Goal: Check status: Check status

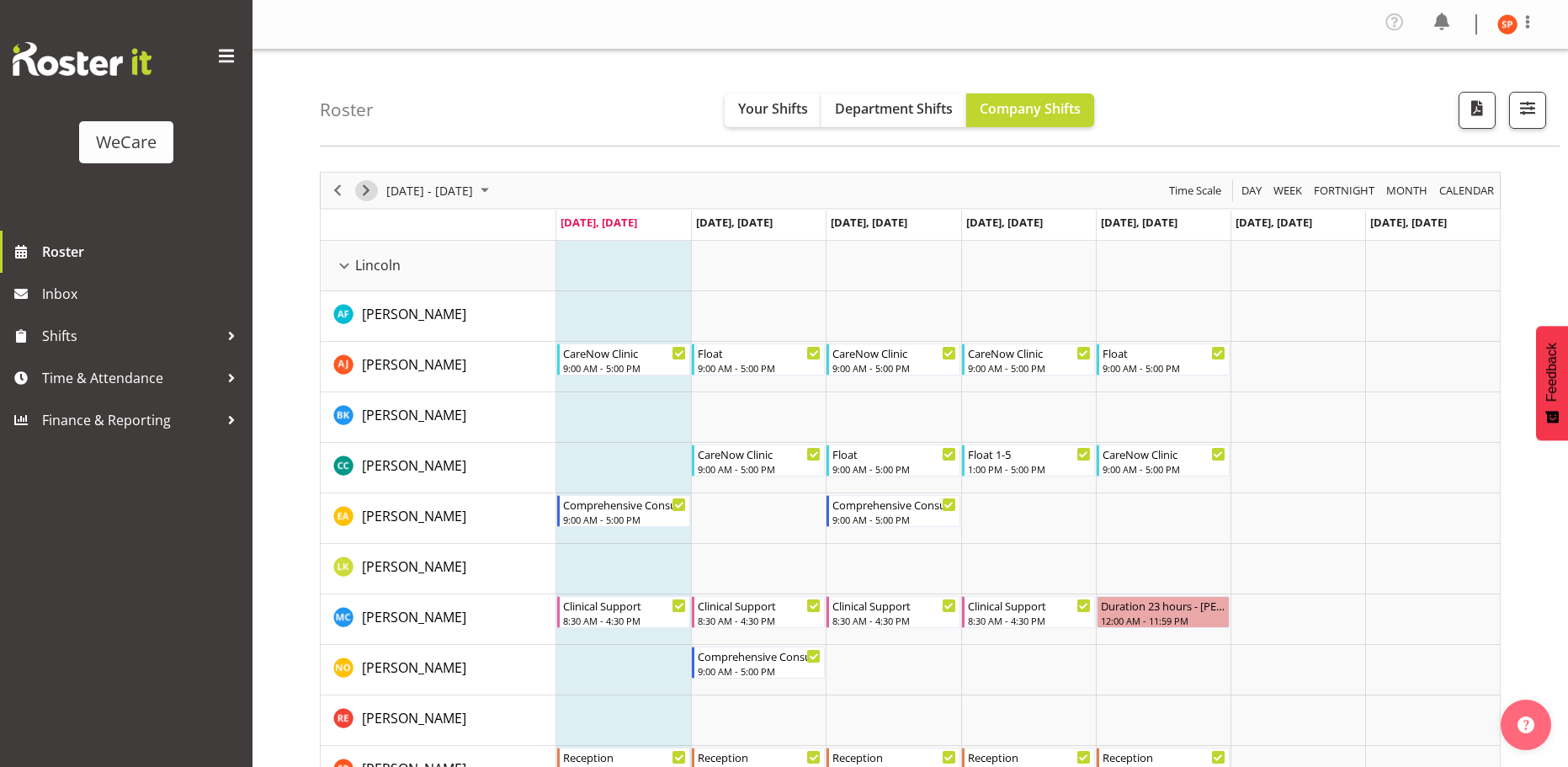
drag, startPoint x: 371, startPoint y: 193, endPoint x: 477, endPoint y: 192, distance: 106.0
click at [371, 193] on span "Next" at bounding box center [365, 191] width 20 height 21
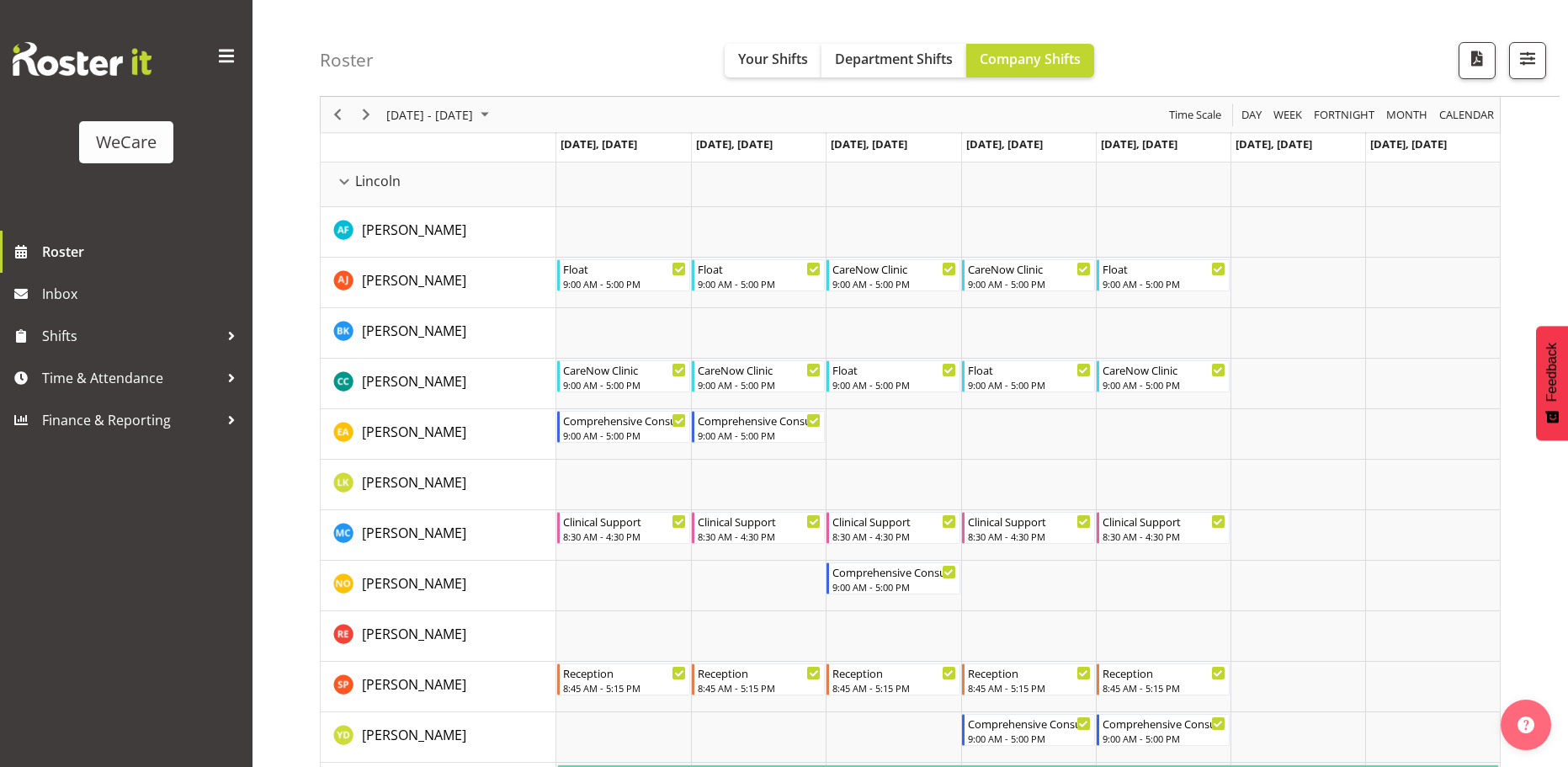
scroll to position [60, 0]
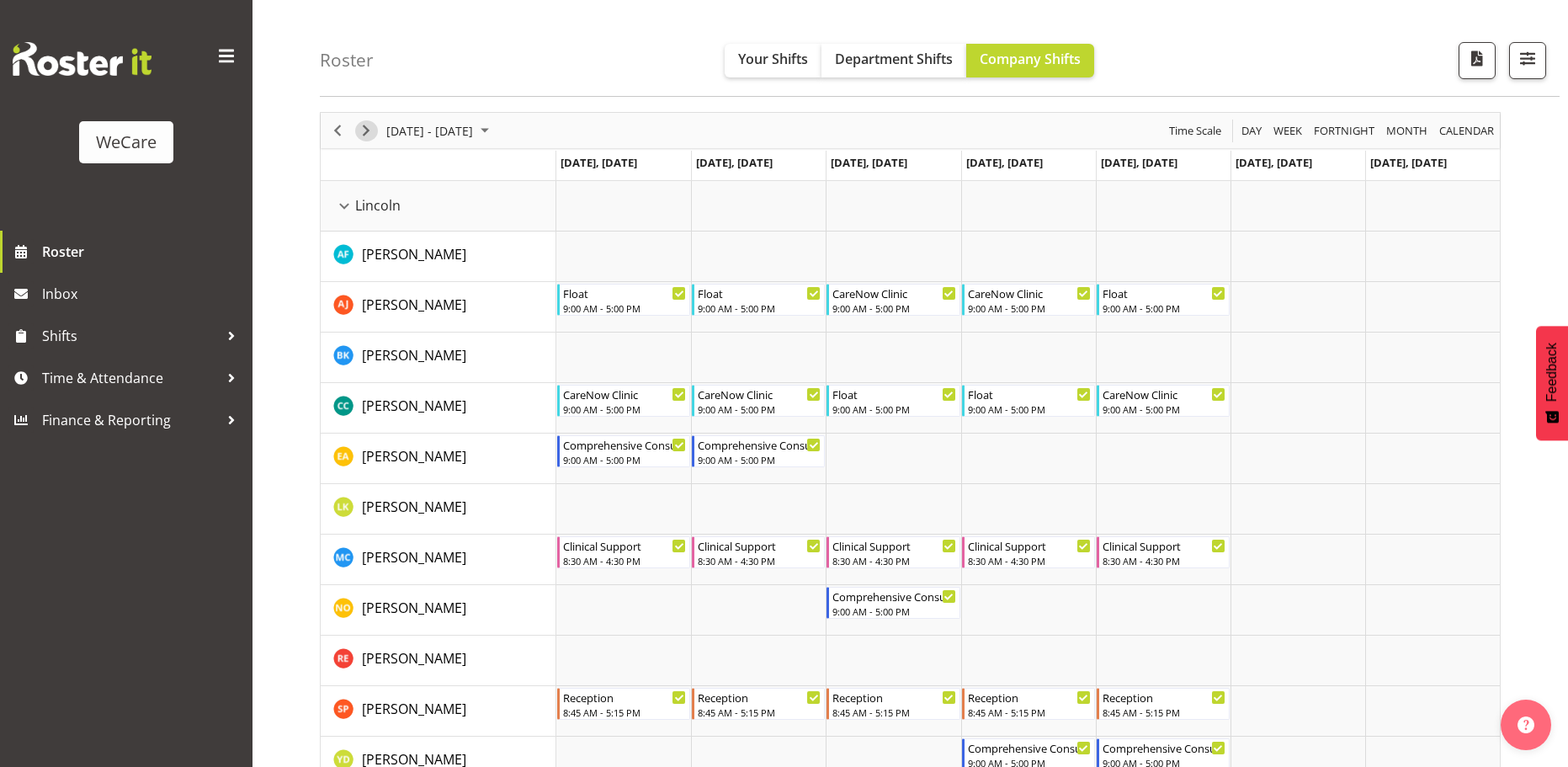
click at [371, 124] on span "Next" at bounding box center [365, 131] width 20 height 21
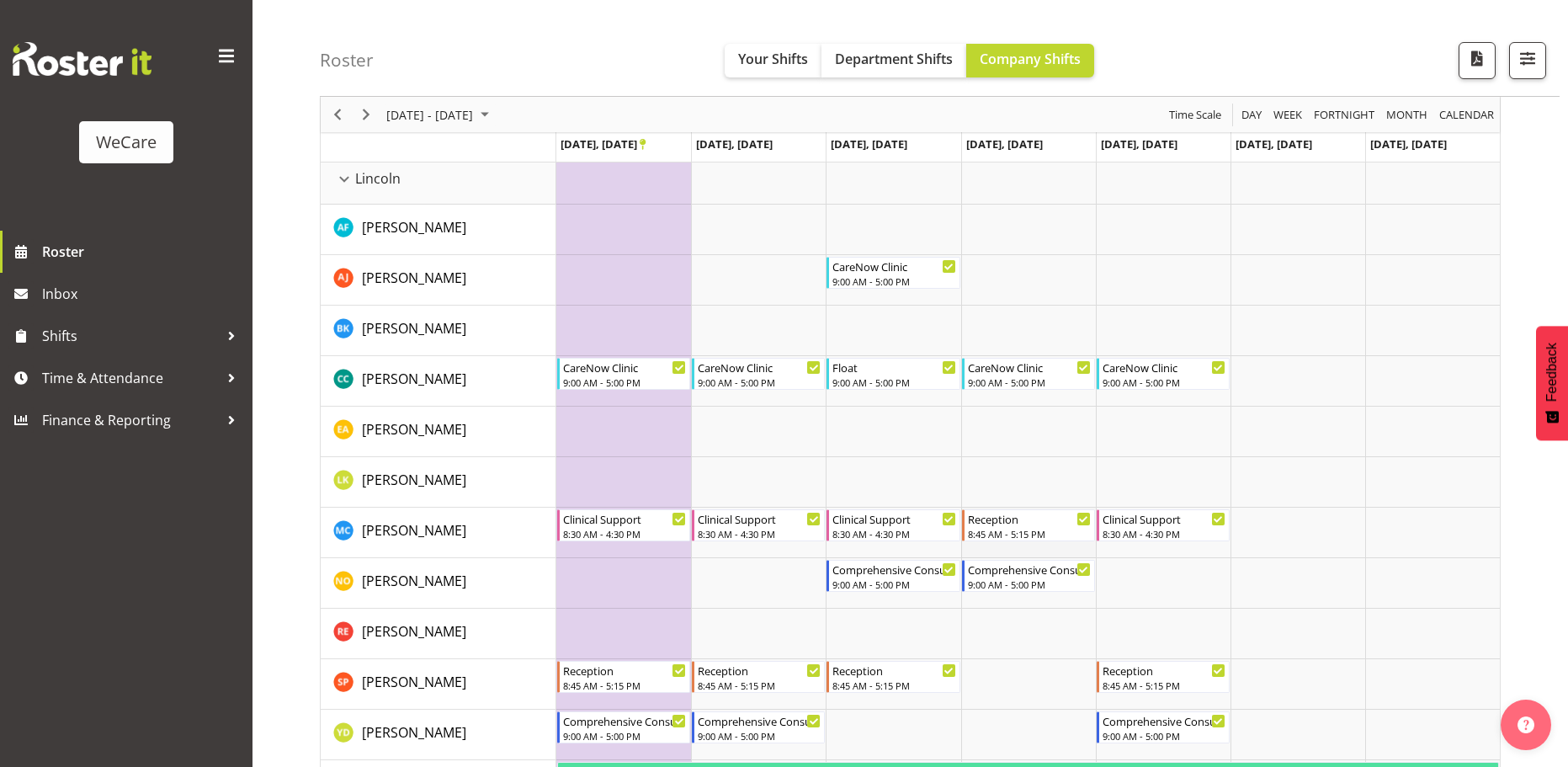
scroll to position [60, 0]
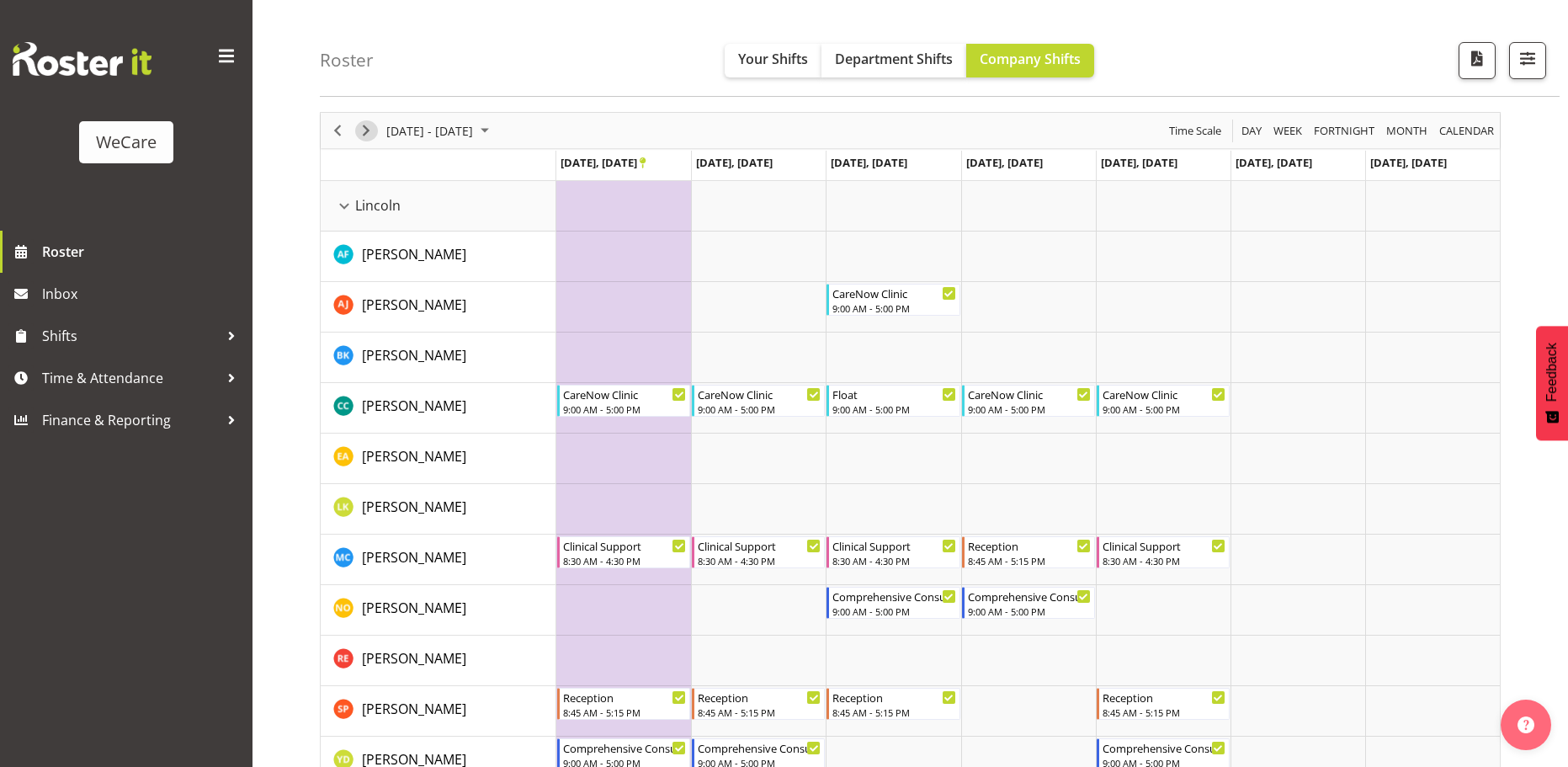
click at [374, 127] on span "Next" at bounding box center [365, 131] width 20 height 21
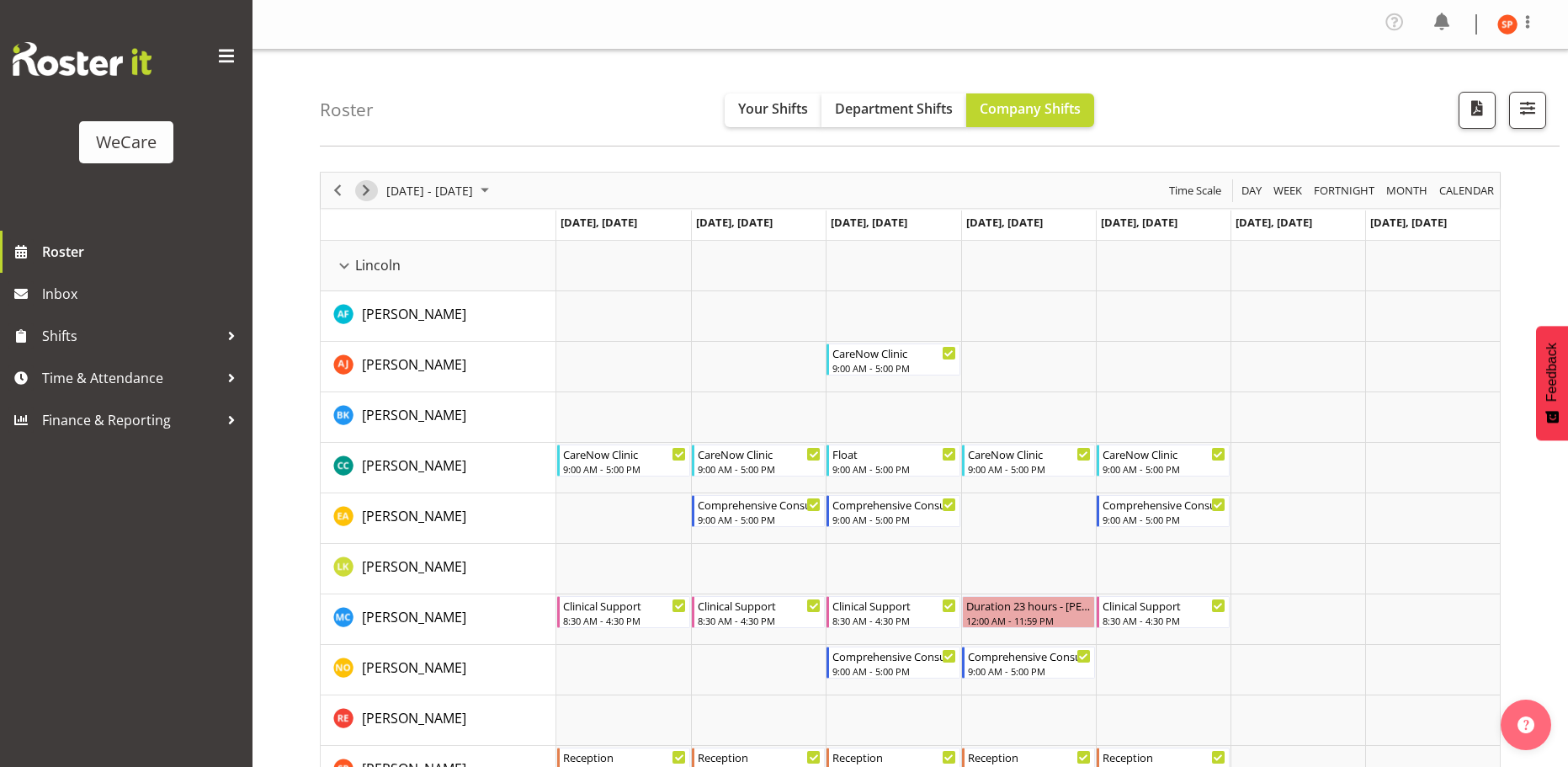
click at [366, 192] on span "Next" at bounding box center [365, 191] width 20 height 21
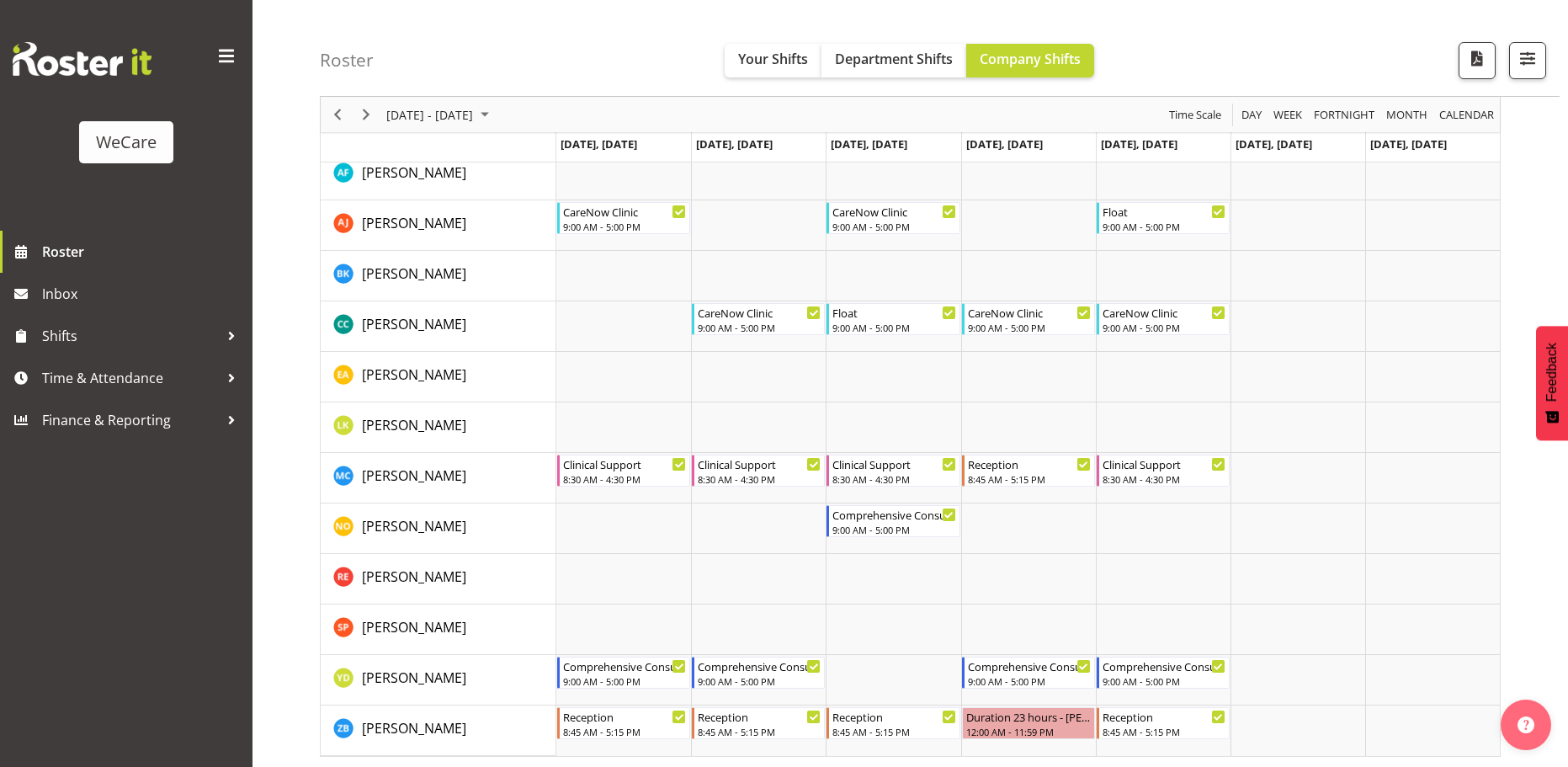
scroll to position [144, 0]
click at [363, 120] on span "Next" at bounding box center [365, 115] width 20 height 21
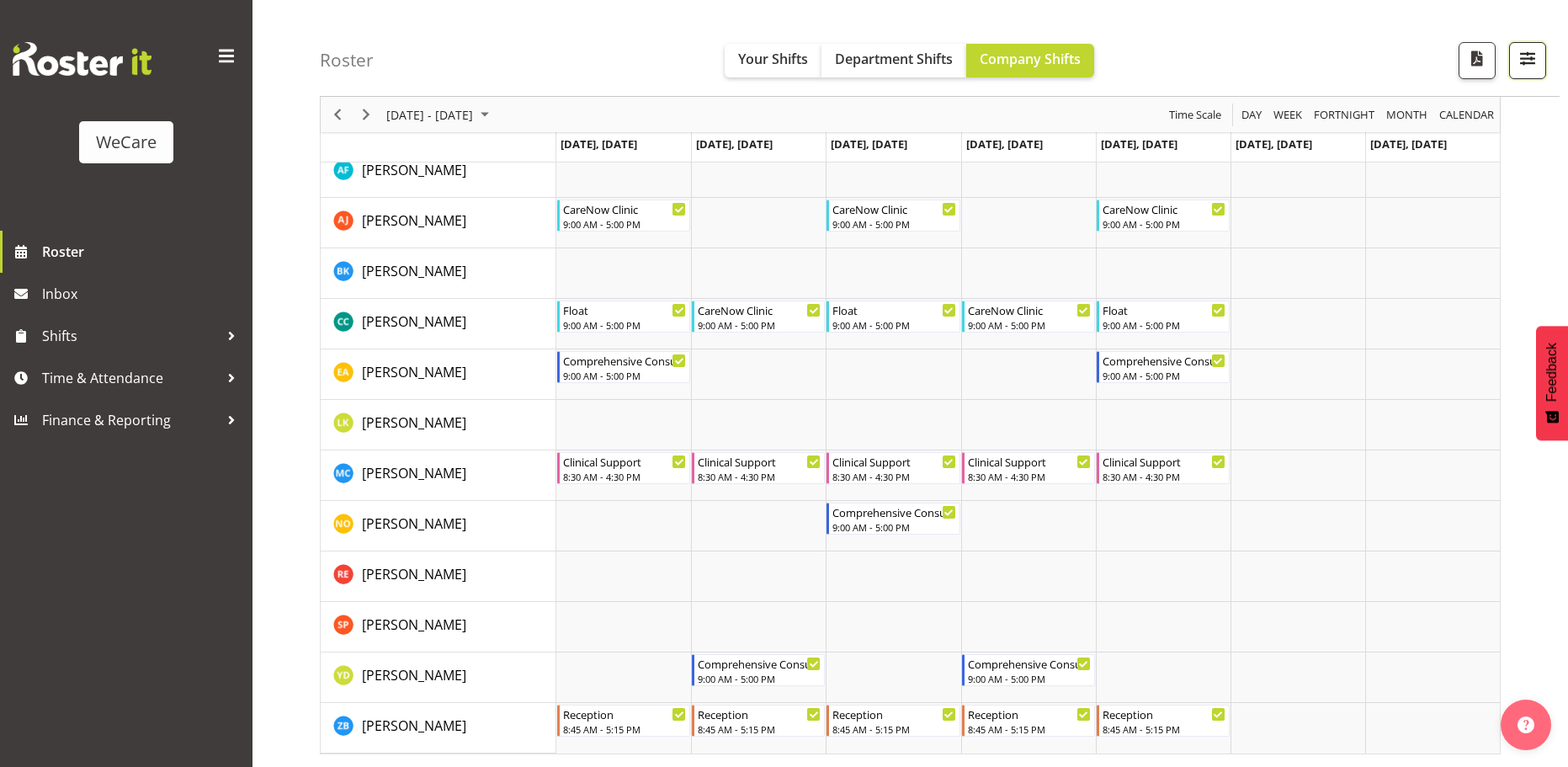
click at [1526, 58] on span "button" at bounding box center [1527, 58] width 22 height 22
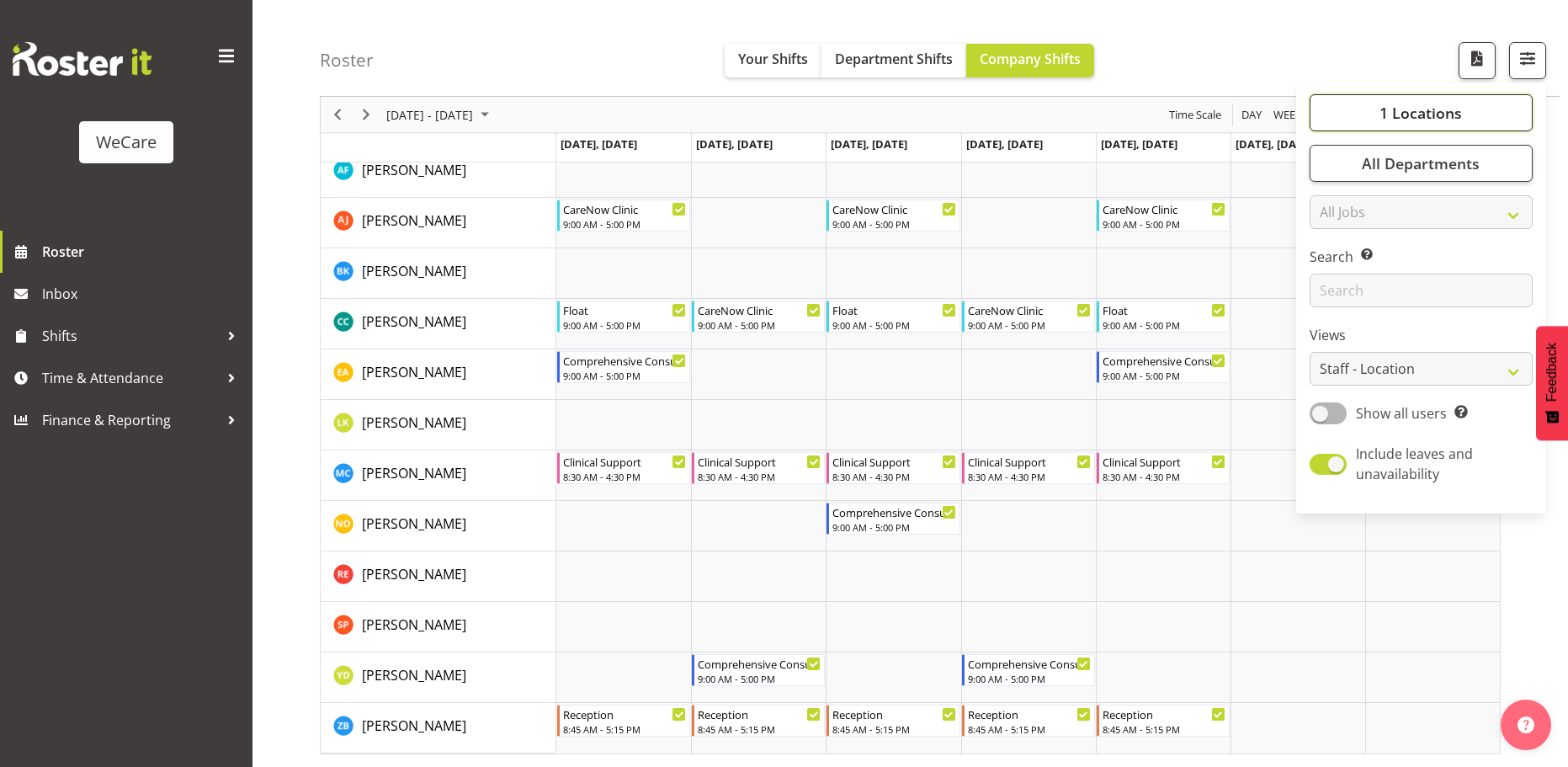
click at [1410, 116] on span "1 Locations" at bounding box center [1420, 112] width 82 height 20
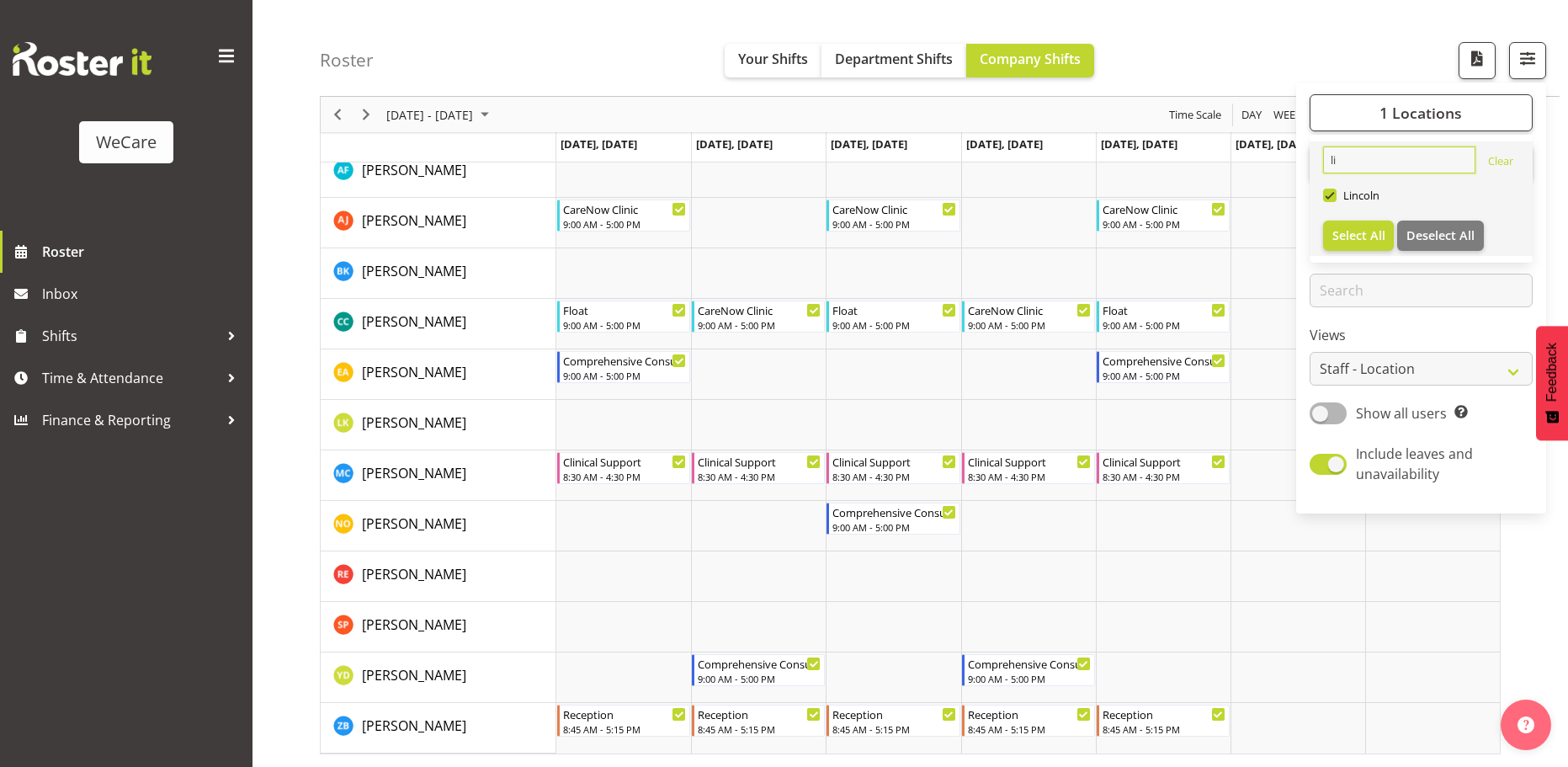
click at [1350, 165] on input "li" at bounding box center [1398, 159] width 153 height 27
type input "l"
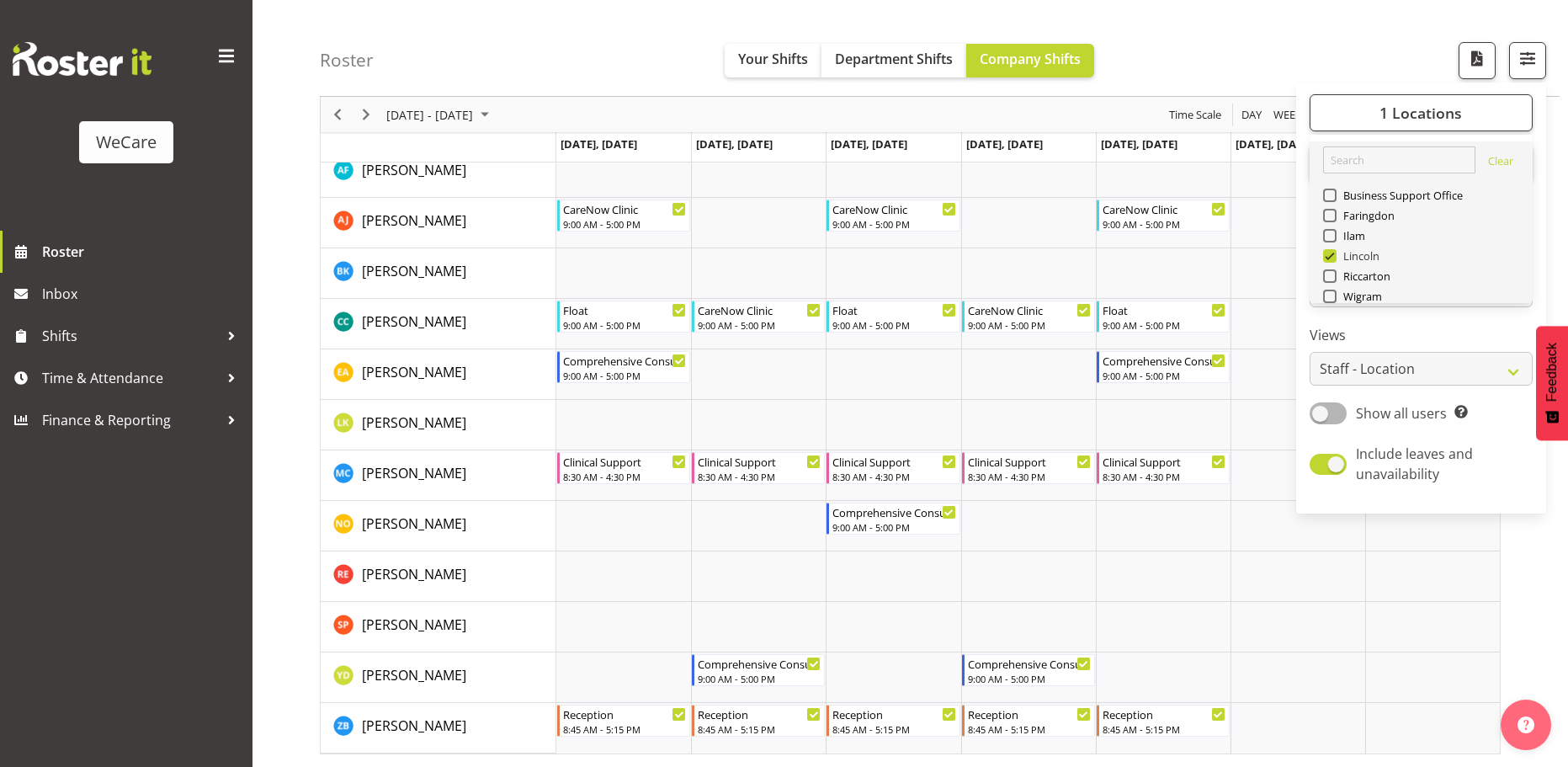
click at [1332, 253] on span at bounding box center [1329, 256] width 13 height 13
click at [1332, 253] on input "Lincoln" at bounding box center [1328, 257] width 11 height 11
checkbox input "false"
click at [1336, 215] on span at bounding box center [1329, 215] width 13 height 13
click at [1334, 215] on input "Faringdon" at bounding box center [1328, 216] width 11 height 11
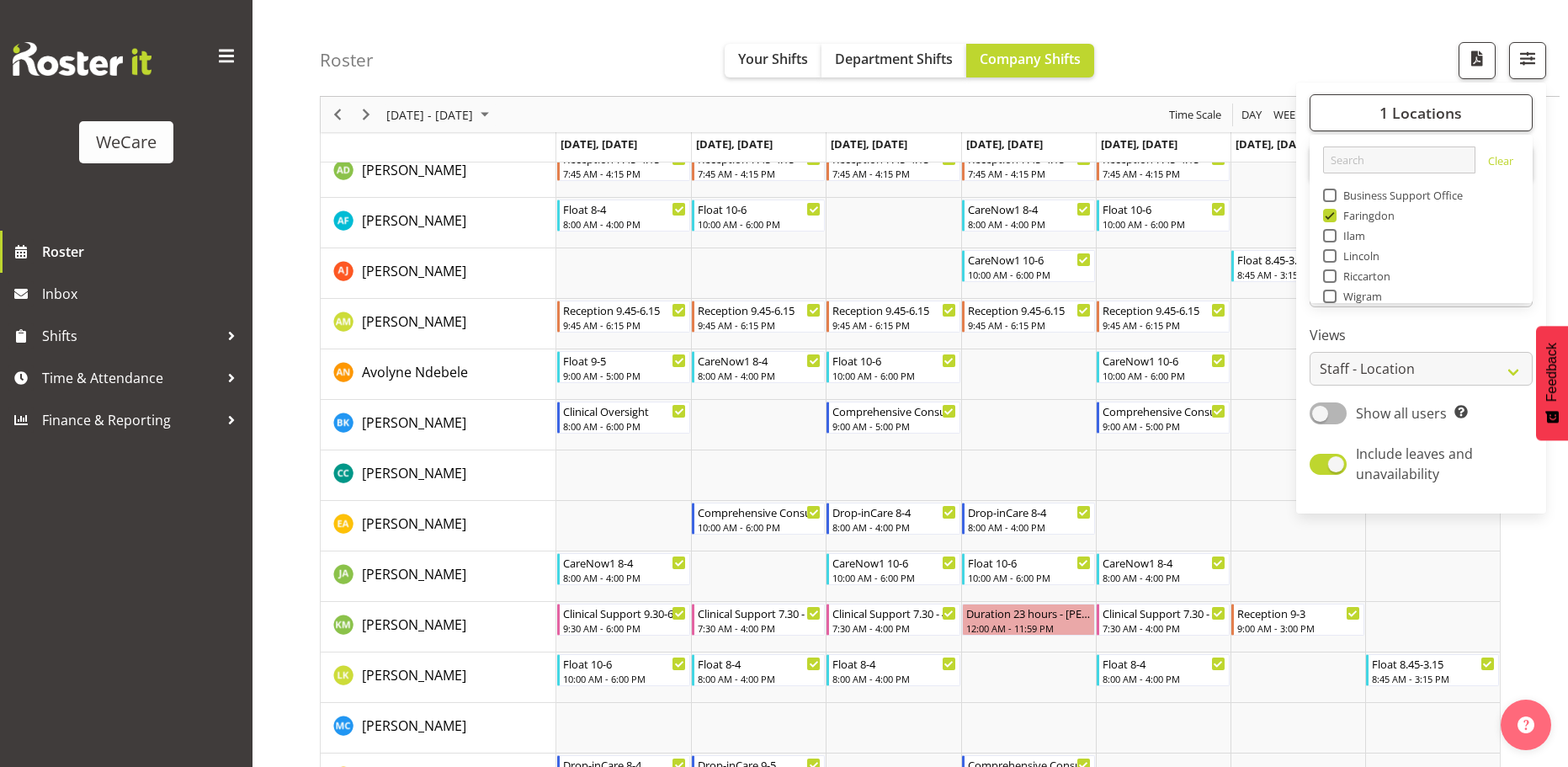
click at [1439, 326] on label "Views" at bounding box center [1420, 335] width 223 height 20
click at [1269, 74] on div "Roster Your Shifts Department Shifts Company Shifts 1 Locations Clear Business …" at bounding box center [939, 48] width 1240 height 97
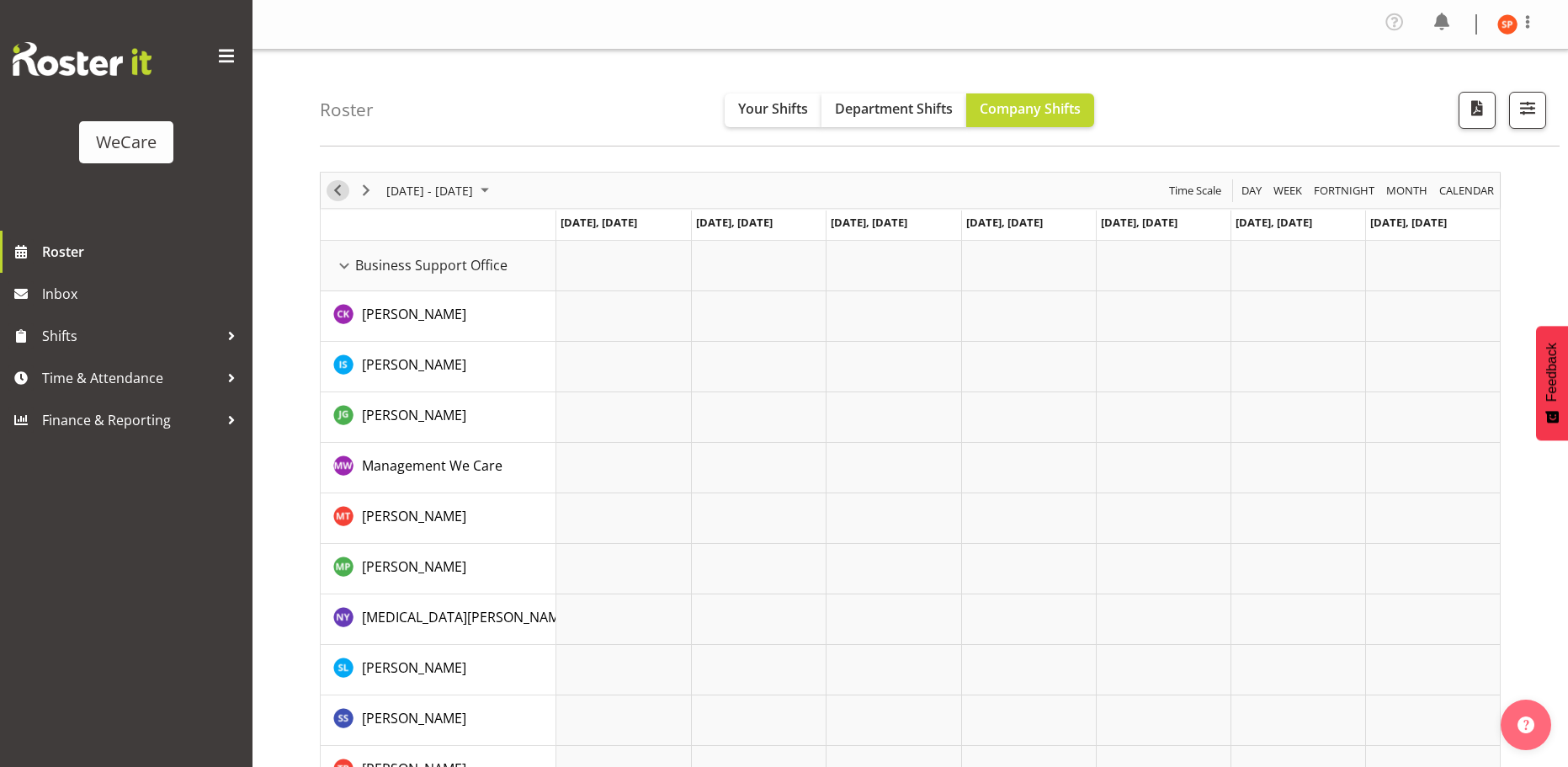
click at [334, 192] on span "Previous" at bounding box center [337, 191] width 20 height 21
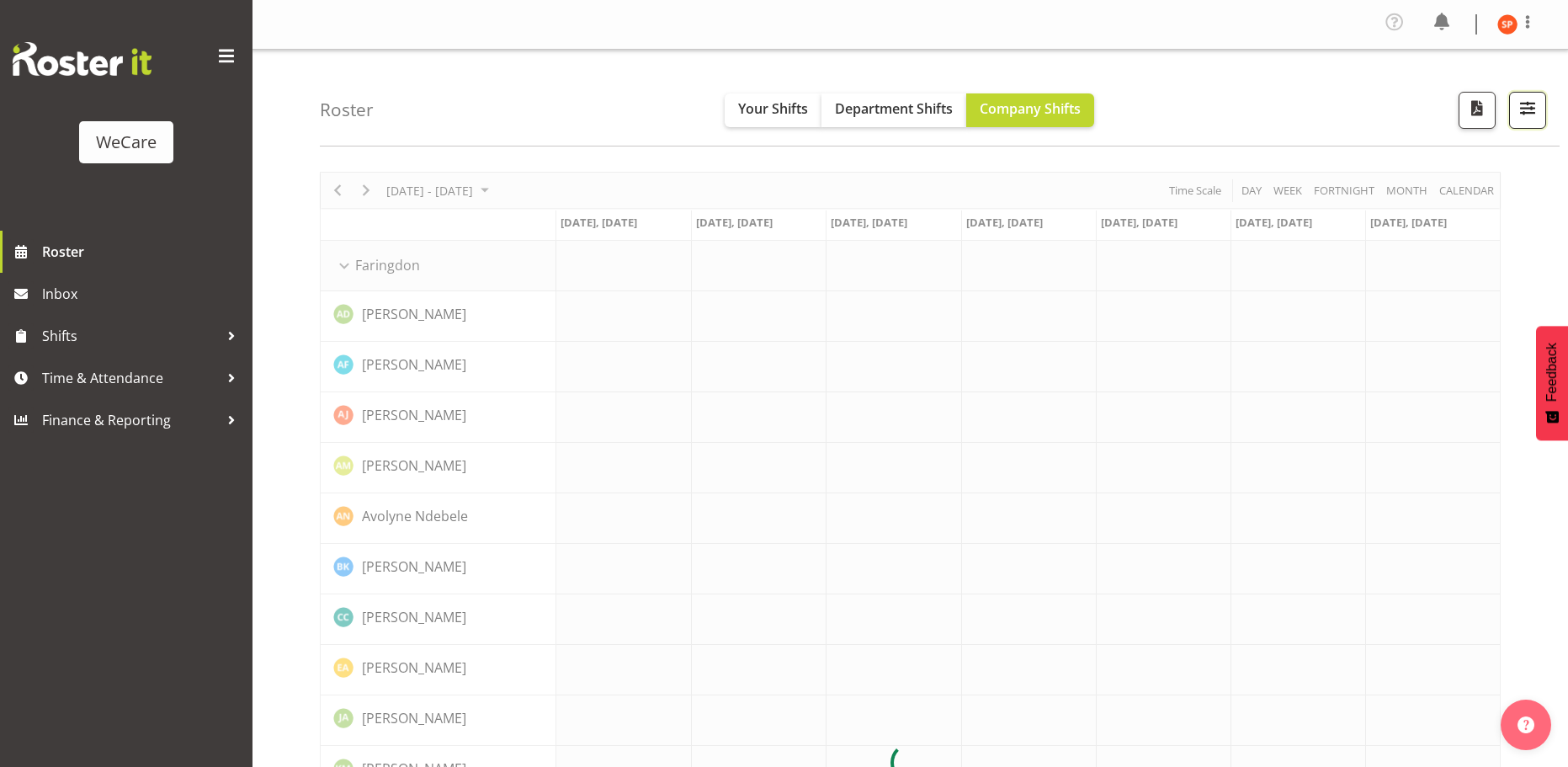
click at [1517, 112] on span "button" at bounding box center [1527, 107] width 22 height 22
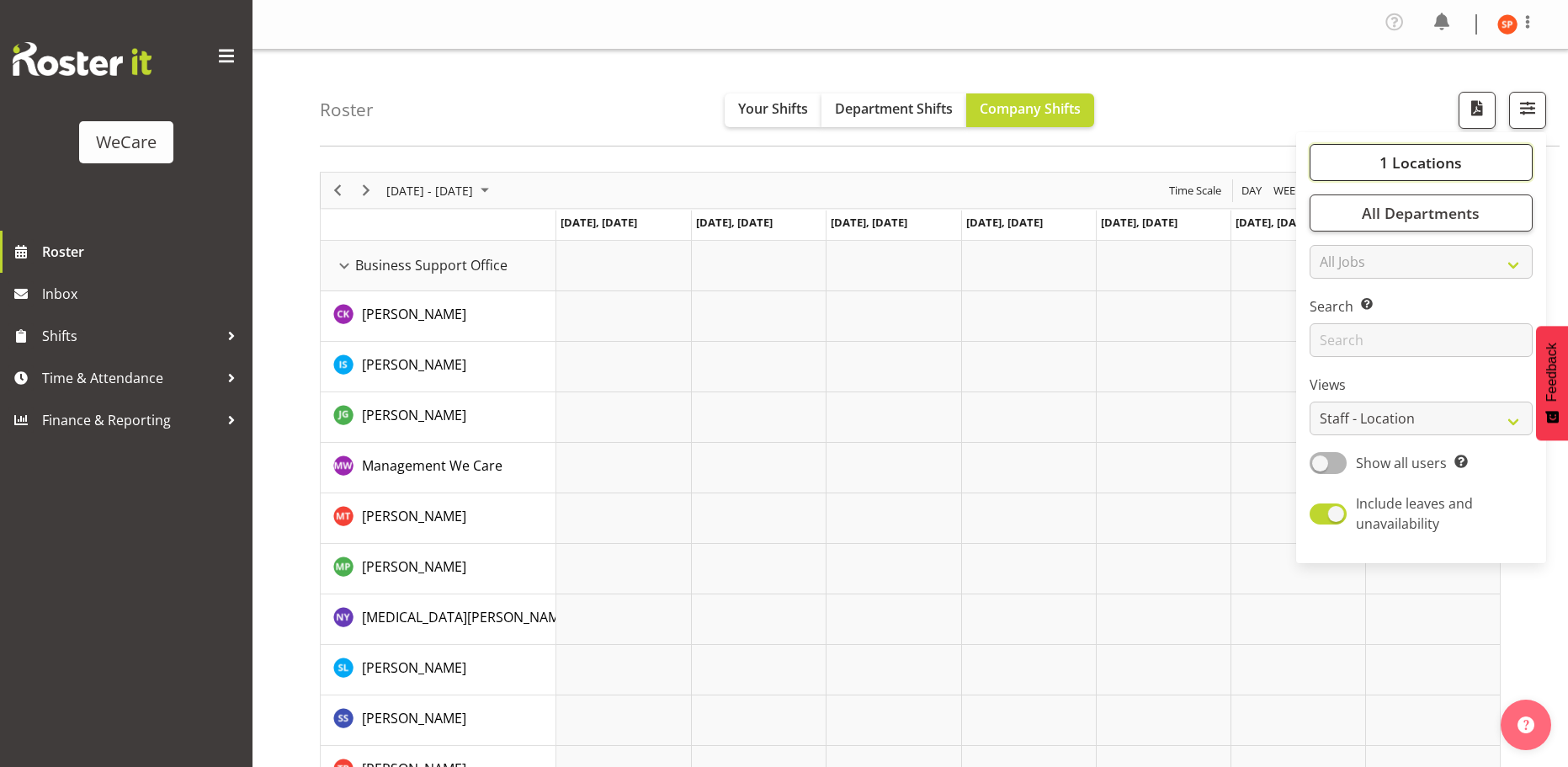
click at [1400, 170] on span "1 Locations" at bounding box center [1420, 162] width 82 height 20
click at [1438, 372] on div "1 Locations Clear Business Support Office [GEOGRAPHIC_DATA] Ilam [GEOGRAPHIC_DA…" at bounding box center [1421, 347] width 250 height 417
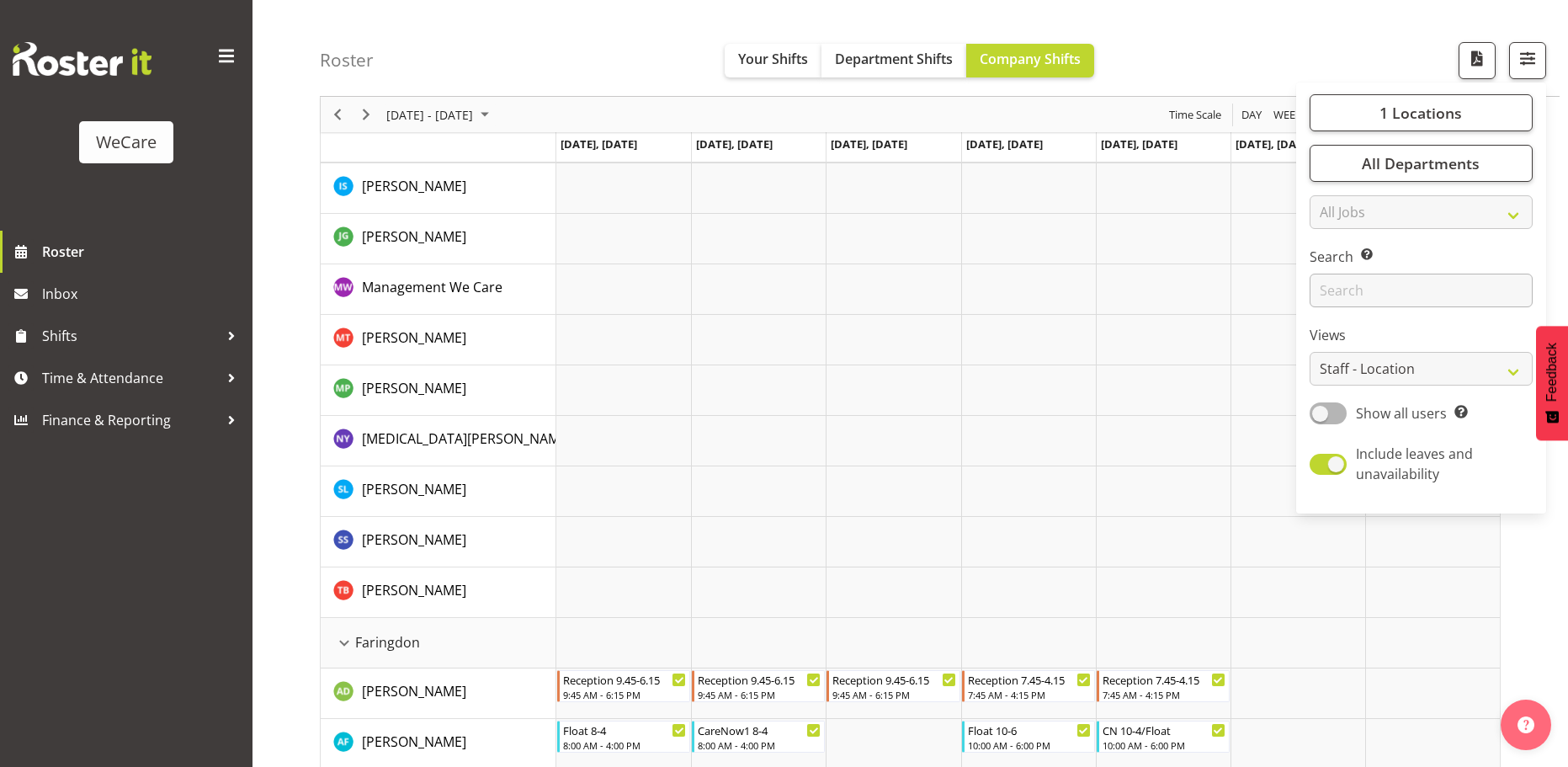
scroll to position [84, 0]
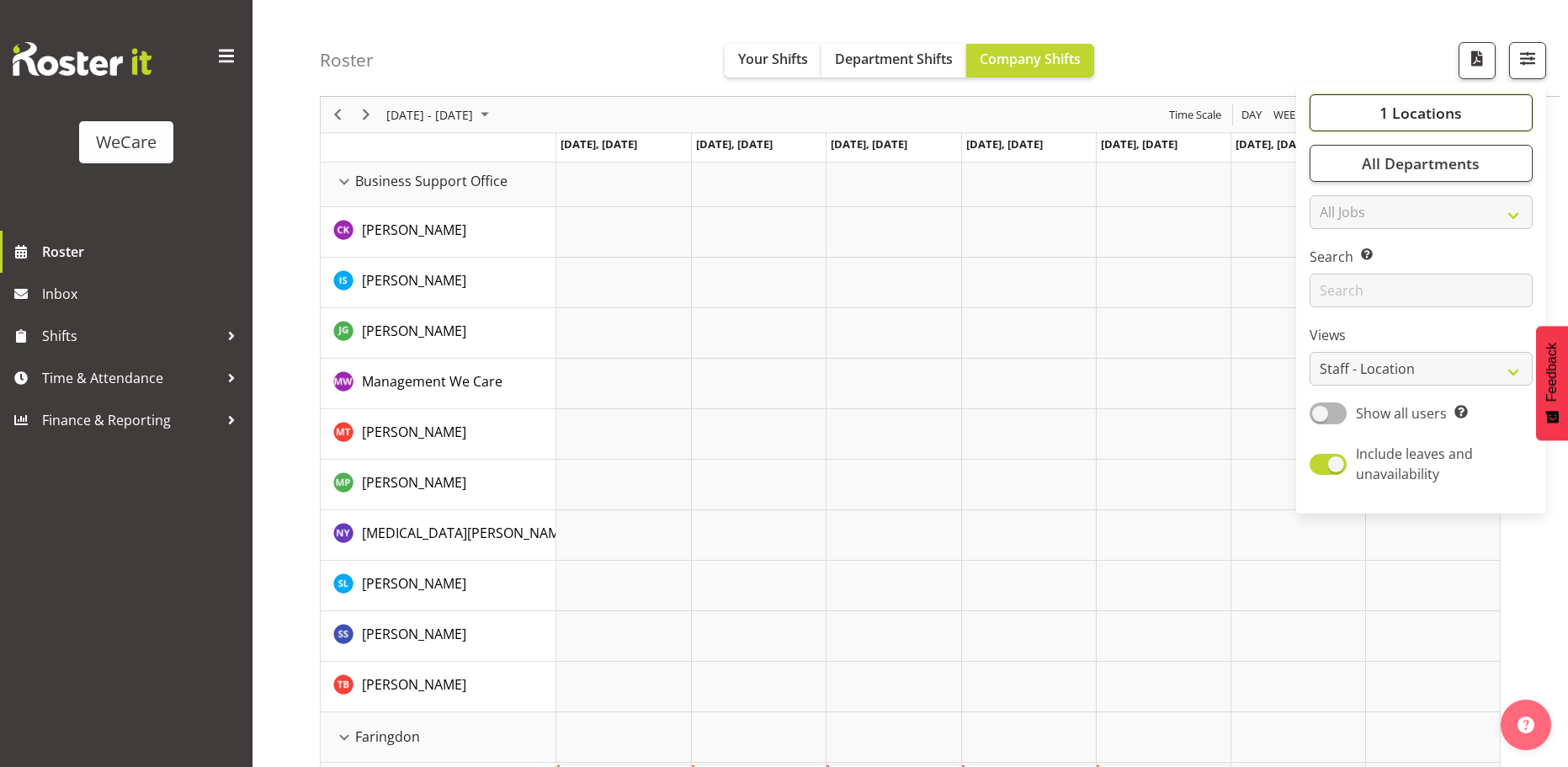
click at [1404, 118] on span "1 Locations" at bounding box center [1420, 112] width 82 height 20
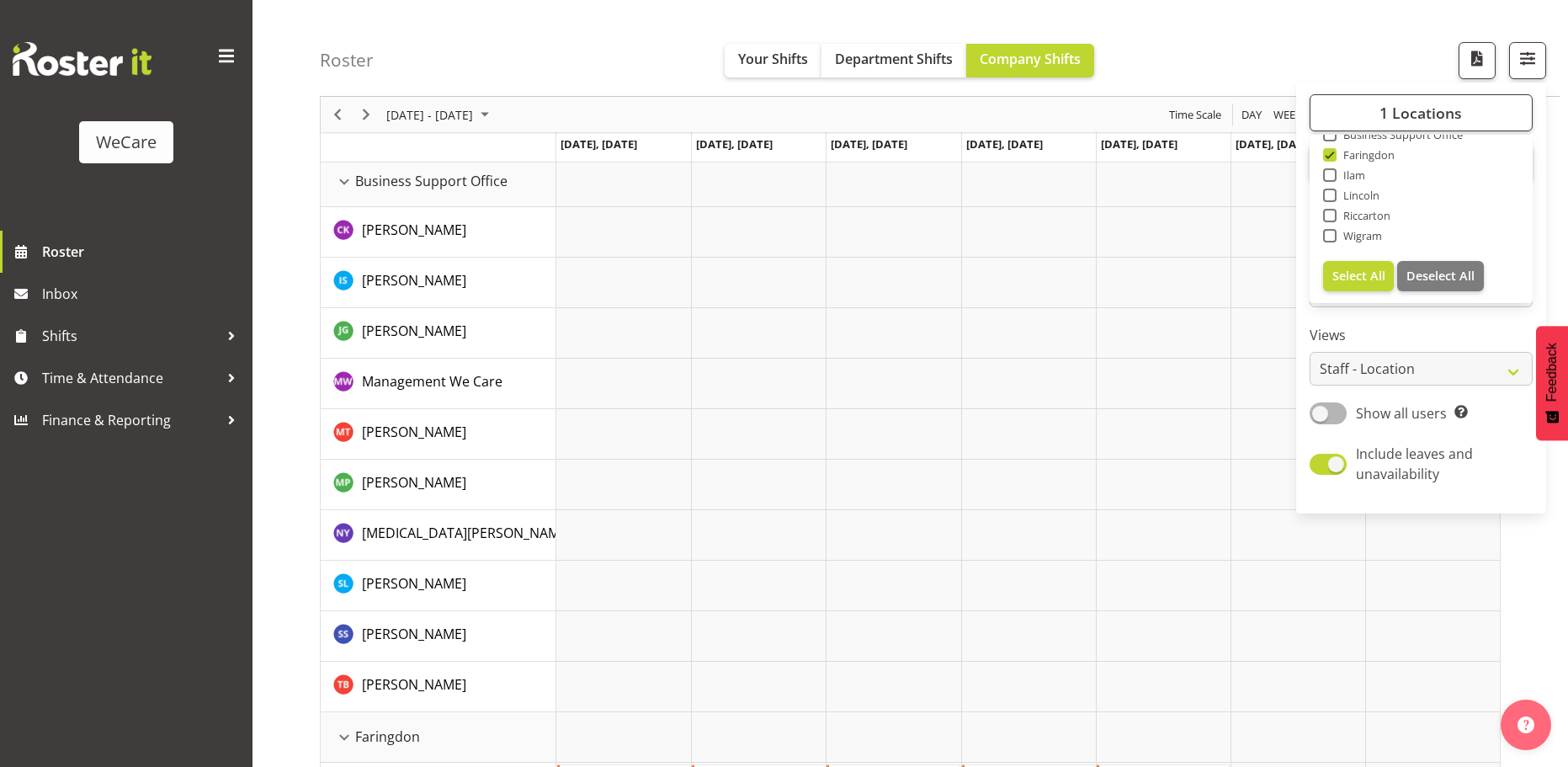
click at [1395, 325] on label "Views" at bounding box center [1420, 335] width 223 height 20
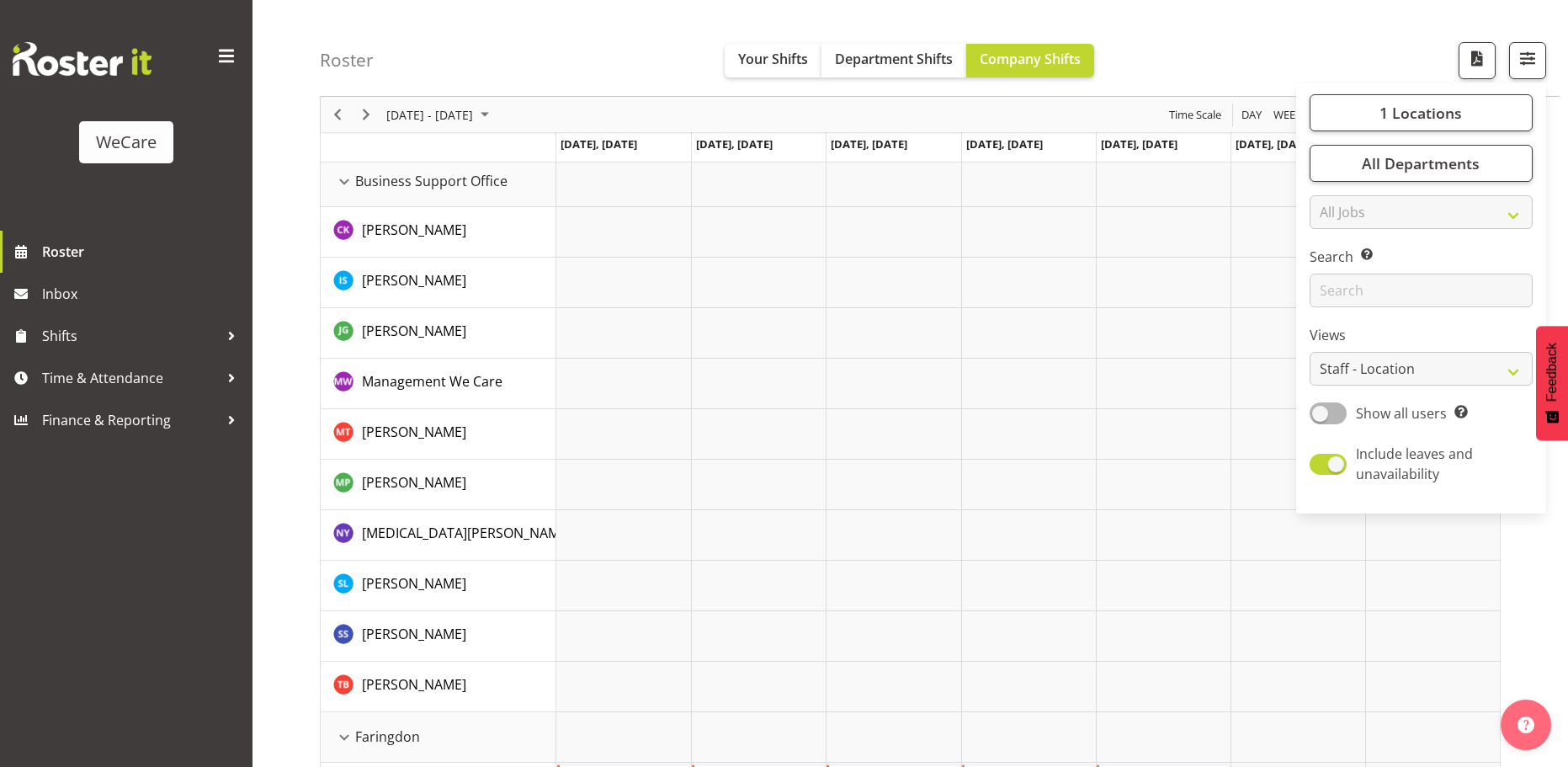
click at [1231, 62] on div "Roster Your Shifts Department Shifts Company Shifts 1 Locations Clear Business …" at bounding box center [939, 48] width 1240 height 97
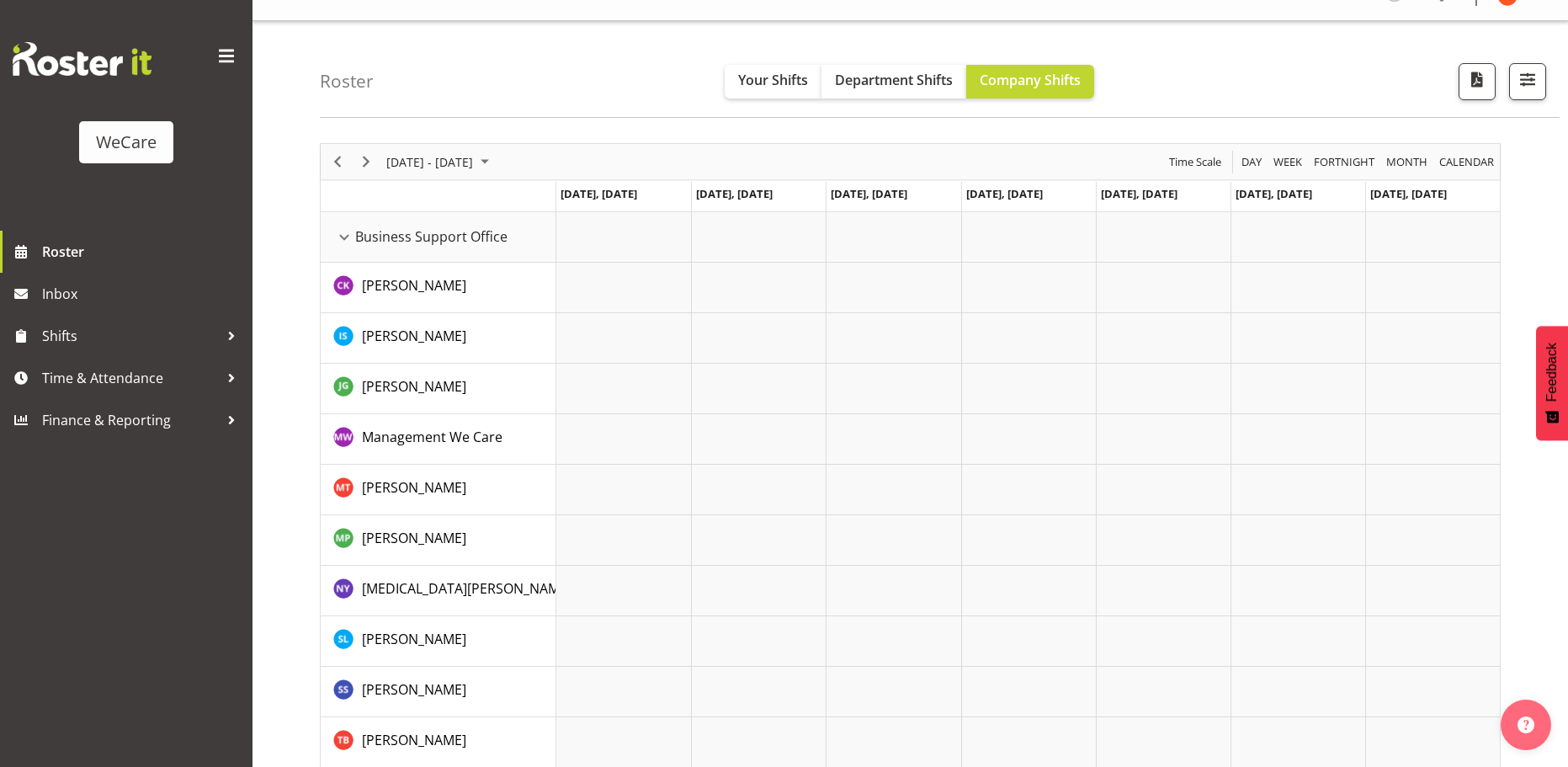
scroll to position [0, 0]
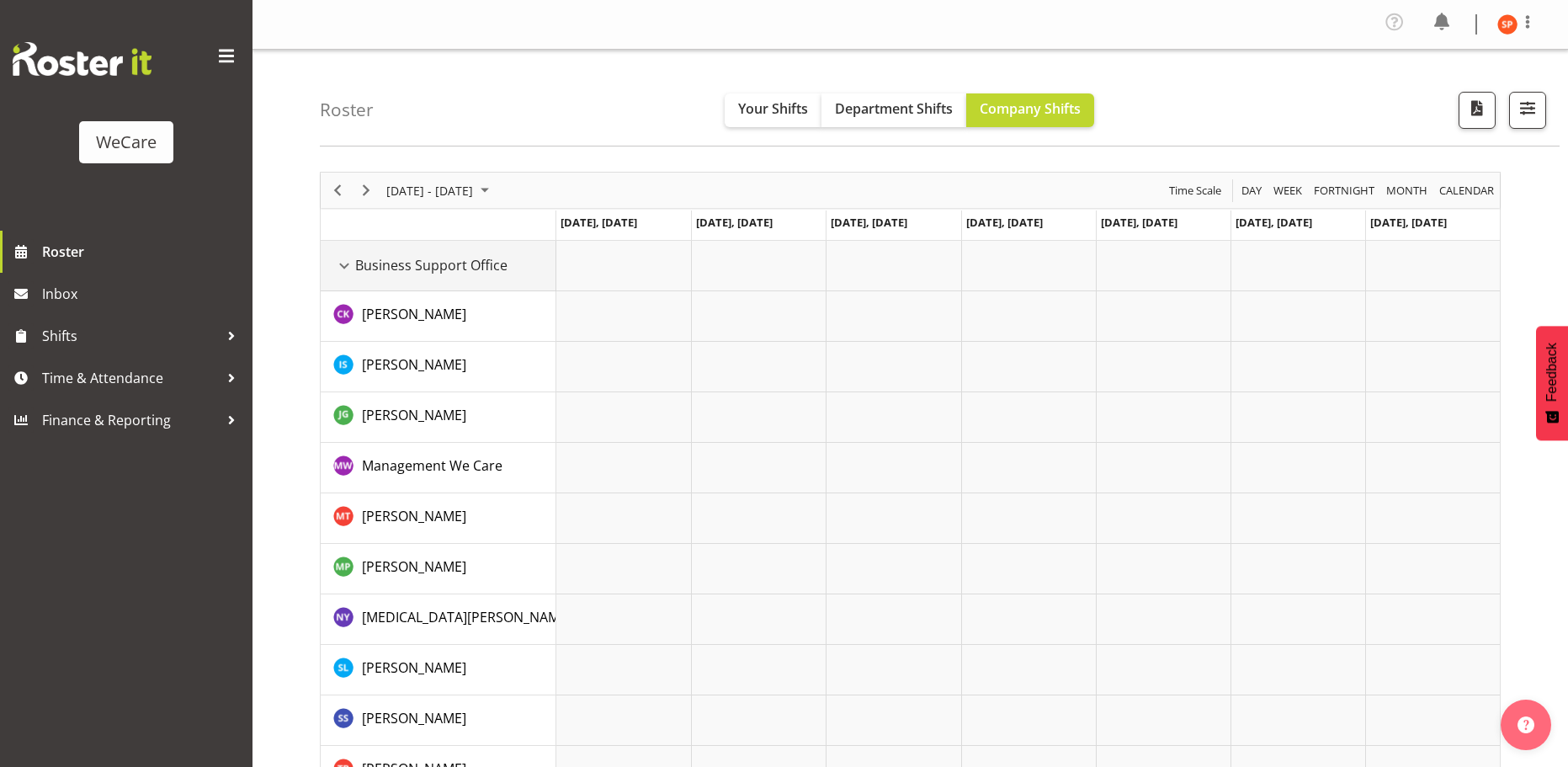
drag, startPoint x: 352, startPoint y: 264, endPoint x: 456, endPoint y: 267, distance: 104.0
click at [353, 265] on div "Business Support Office resource" at bounding box center [344, 265] width 22 height 22
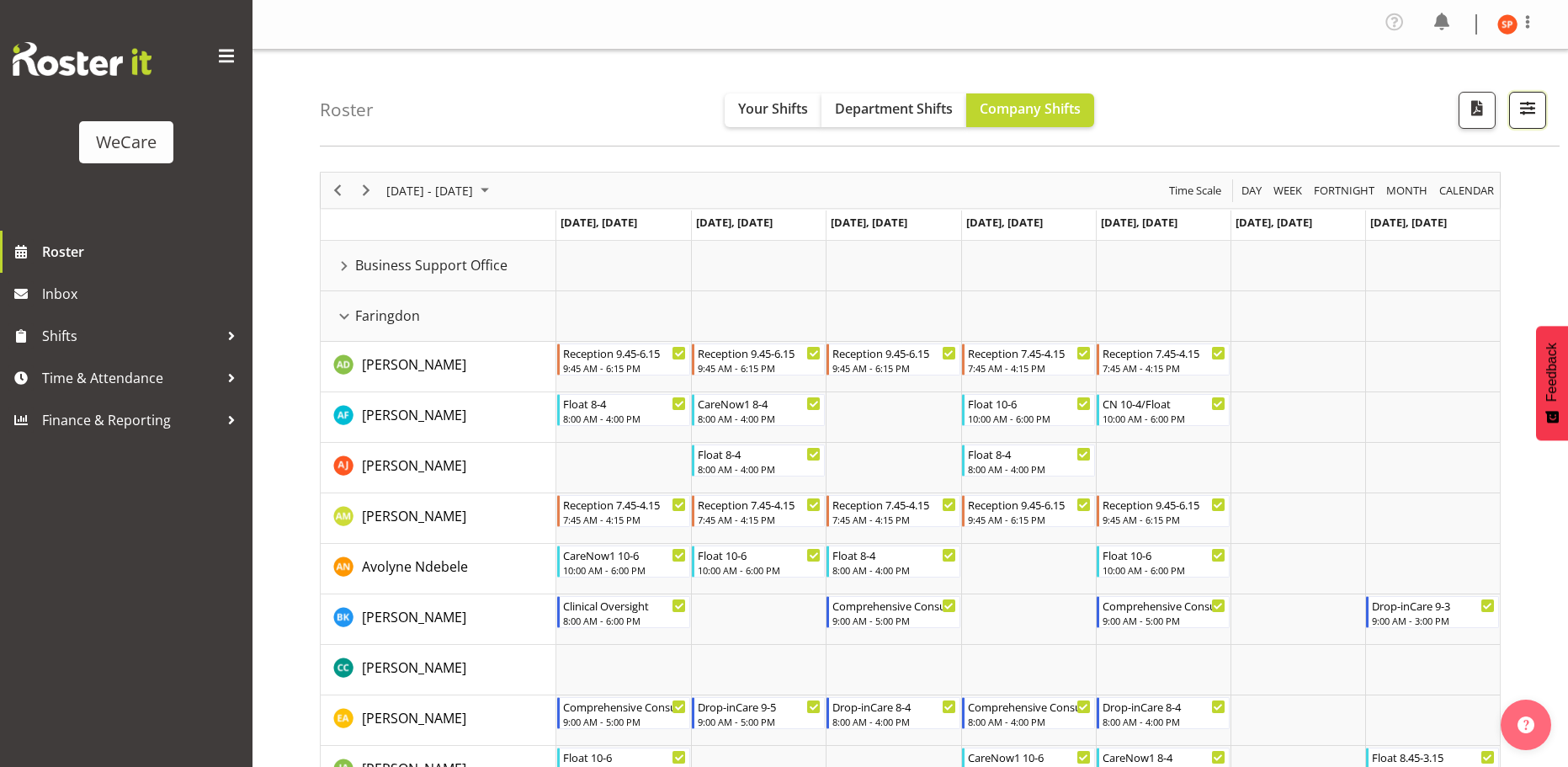
click at [1525, 104] on span "button" at bounding box center [1527, 107] width 22 height 22
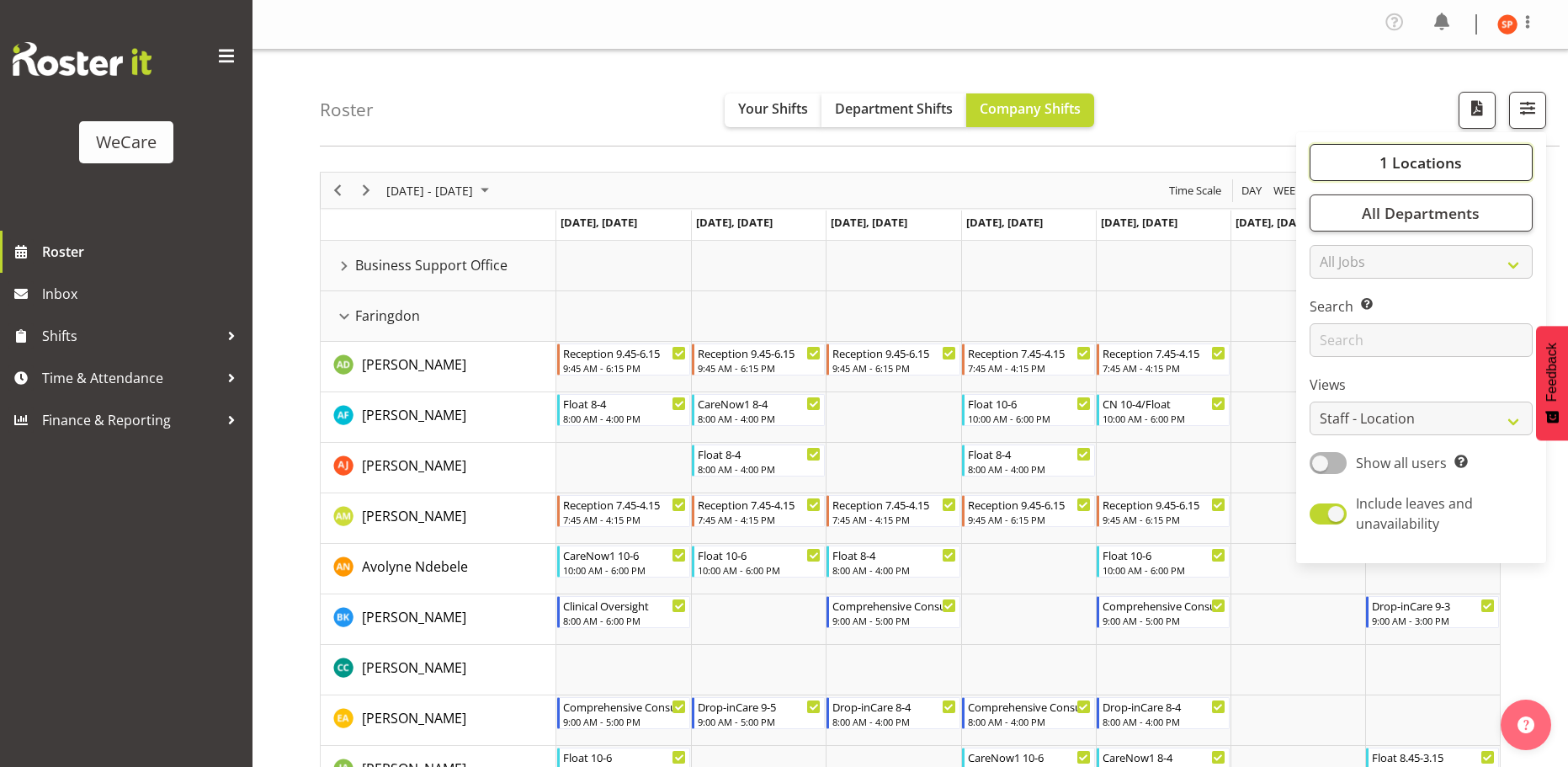
click at [1419, 162] on span "1 Locations" at bounding box center [1420, 162] width 82 height 20
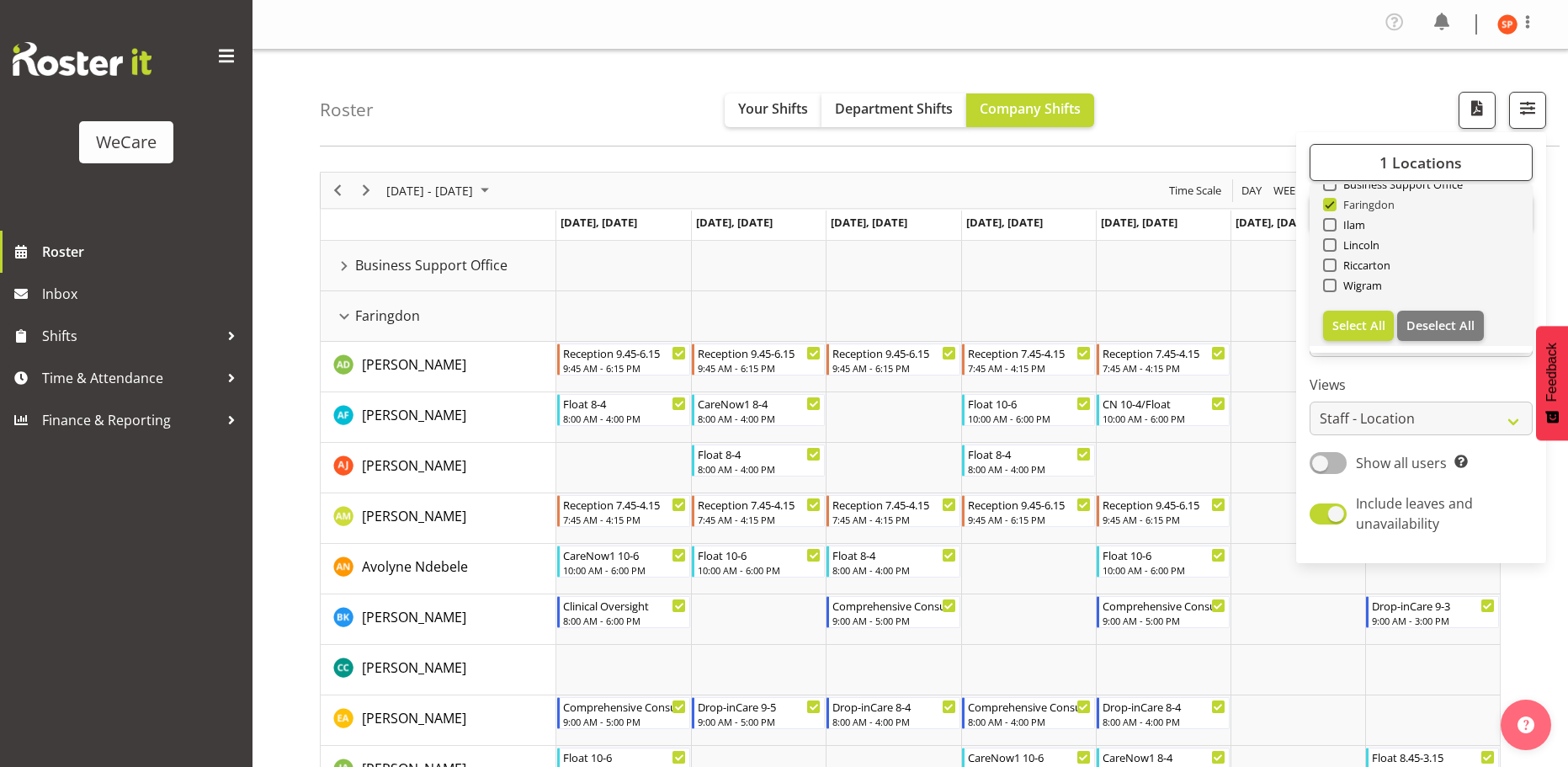
click at [1331, 205] on span at bounding box center [1329, 205] width 13 height 13
click at [1331, 205] on input "Faringdon" at bounding box center [1328, 205] width 11 height 11
click at [1331, 203] on span at bounding box center [1329, 205] width 13 height 13
click at [1331, 203] on input "Faringdon" at bounding box center [1328, 205] width 11 height 11
checkbox input "true"
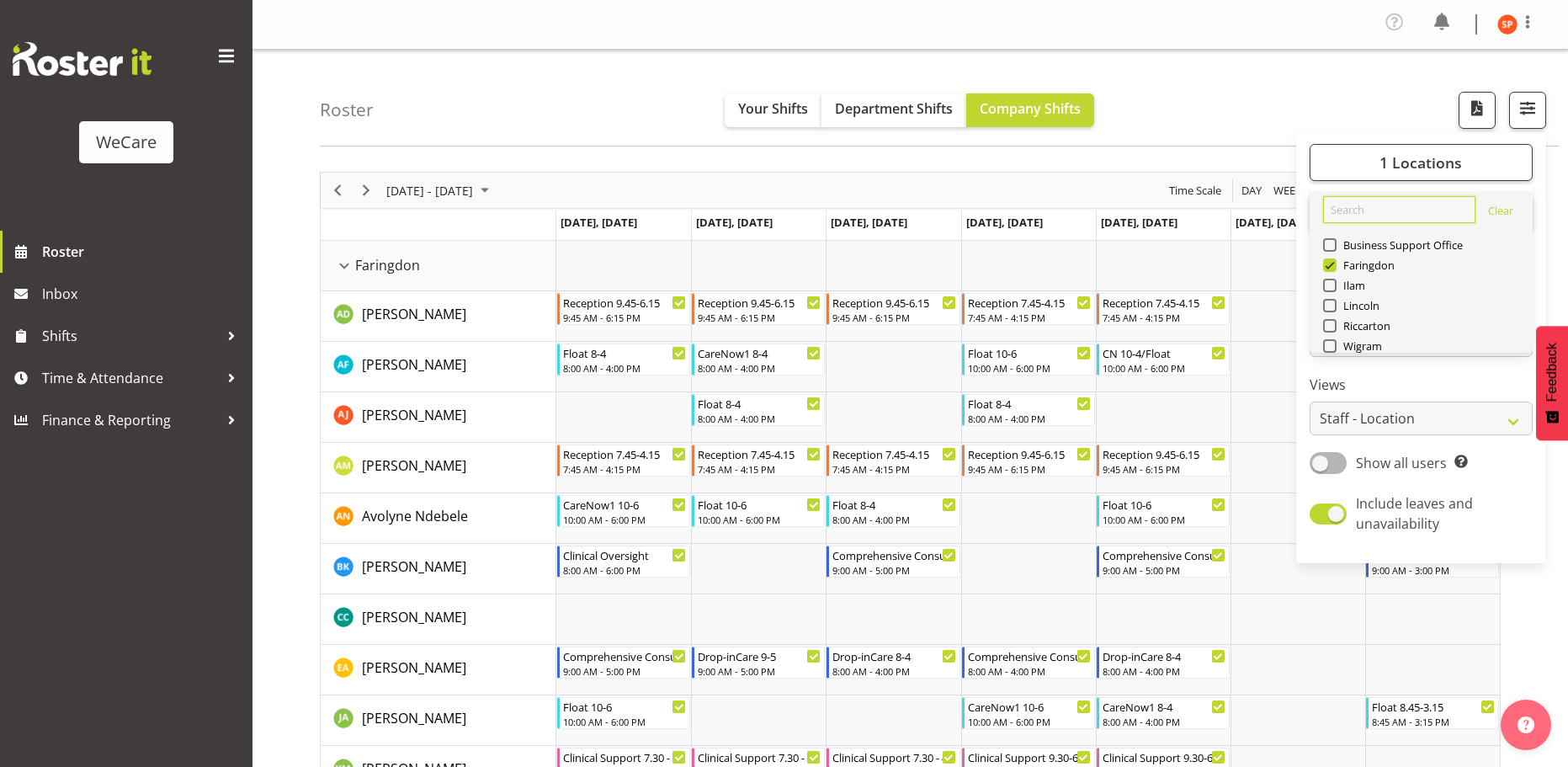
click at [1378, 210] on input "text" at bounding box center [1398, 210] width 153 height 27
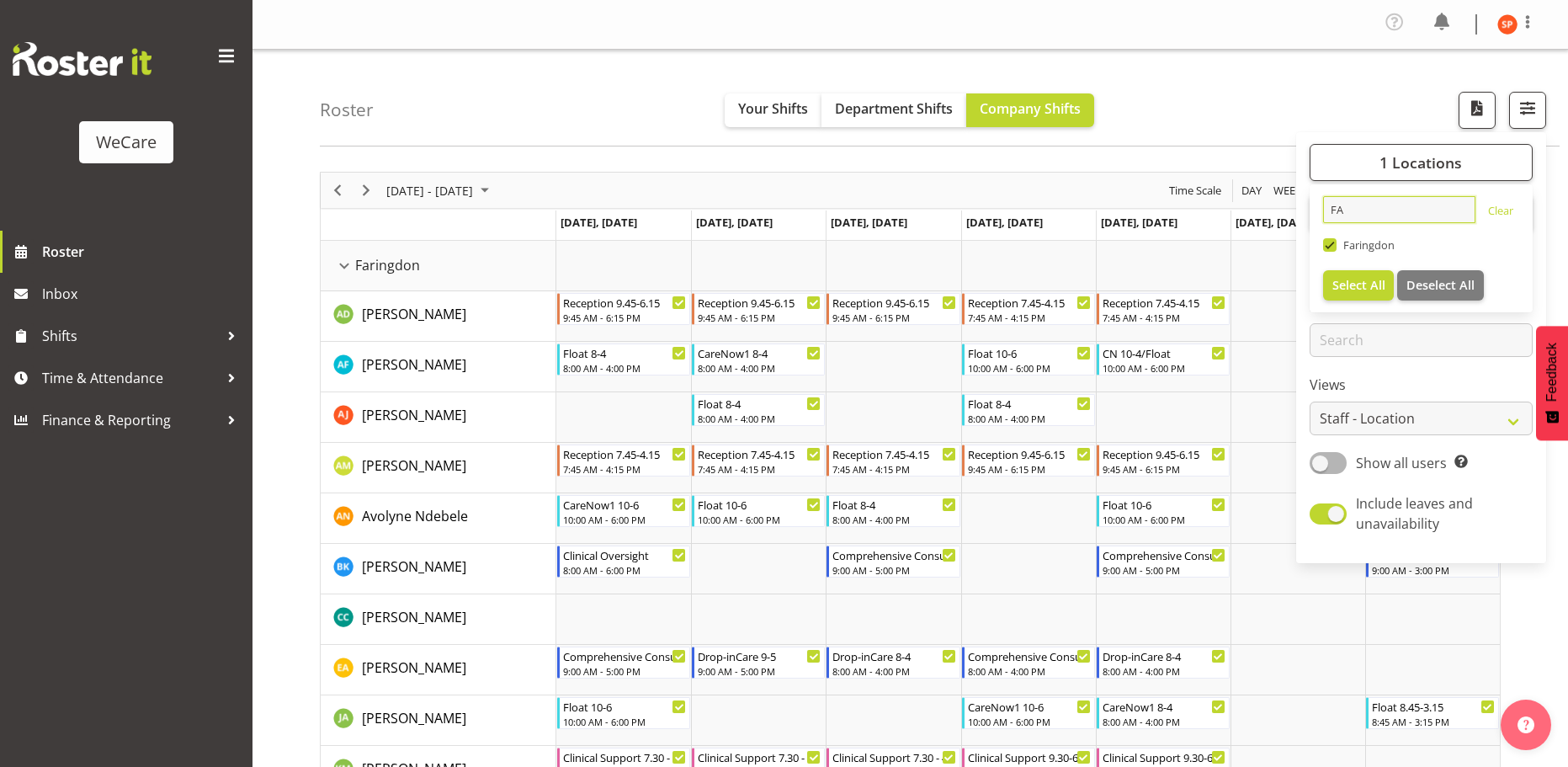
type input "FA"
click at [1354, 278] on span "Select All" at bounding box center [1358, 284] width 53 height 16
click at [1261, 89] on div "Roster Your Shifts Department Shifts Company Shifts 1 Locations FA Clear [GEOGR…" at bounding box center [939, 98] width 1240 height 97
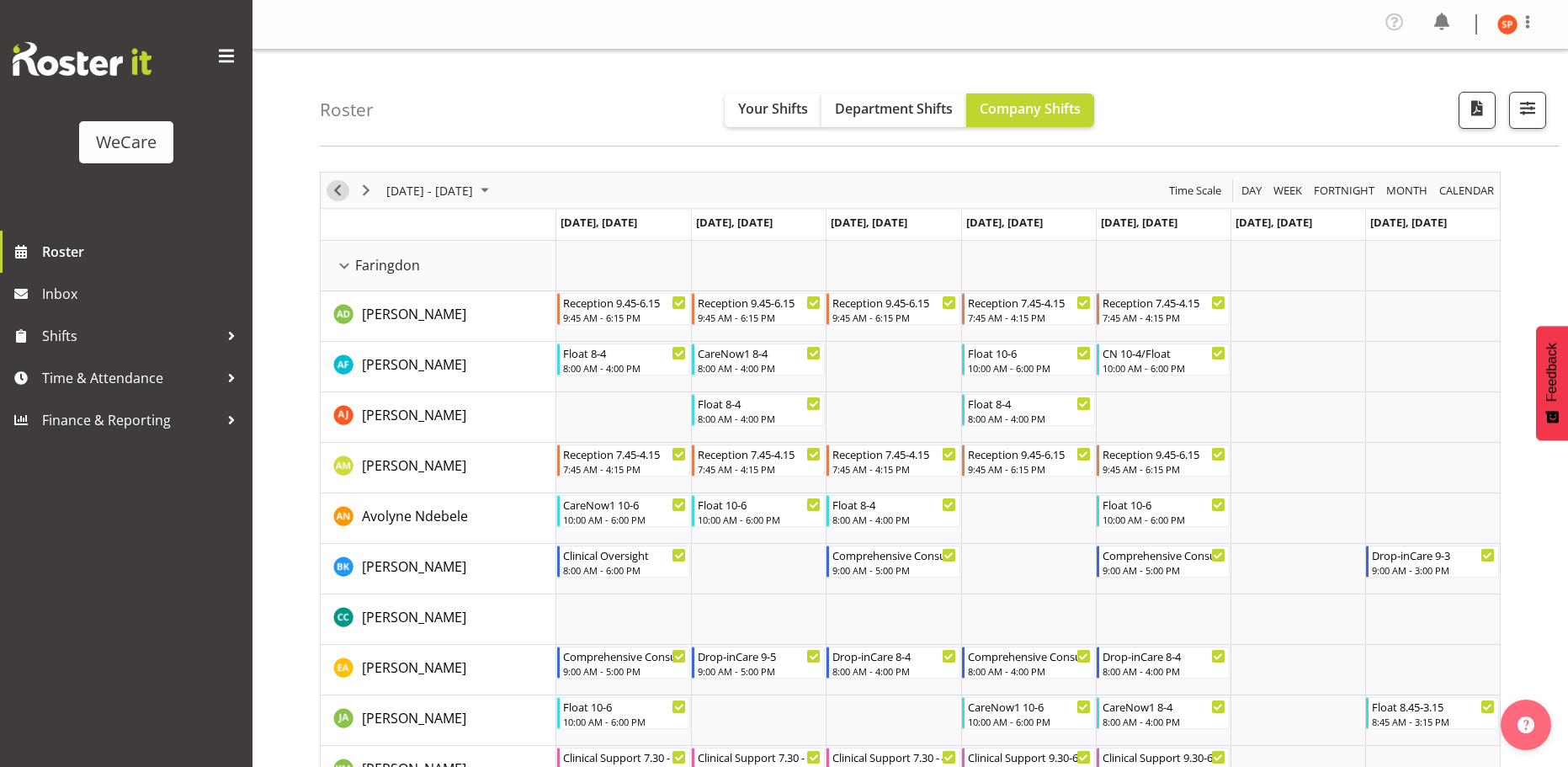
click at [342, 191] on span "Previous" at bounding box center [337, 191] width 20 height 21
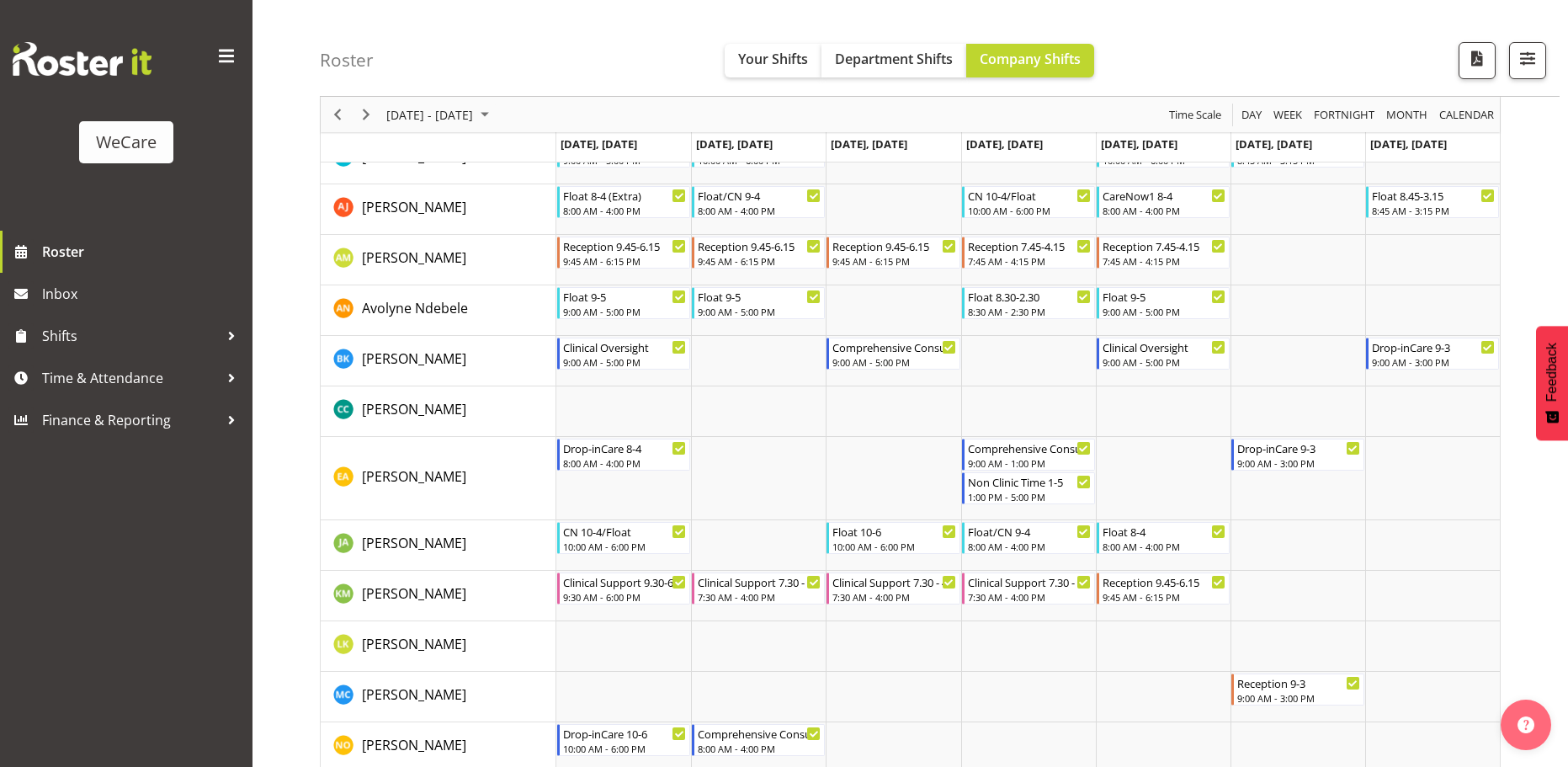
scroll to position [126, 0]
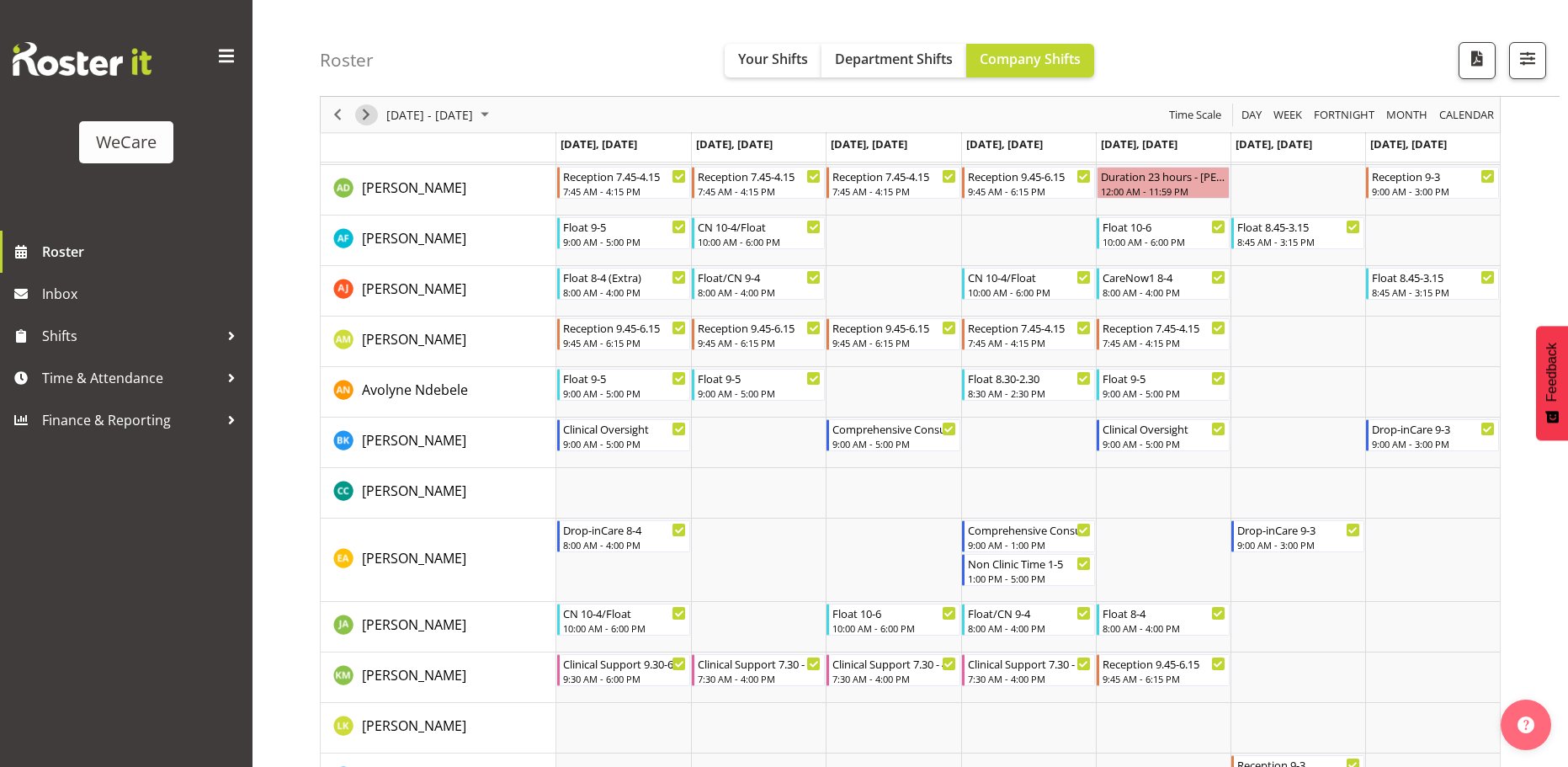
drag, startPoint x: 371, startPoint y: 120, endPoint x: 515, endPoint y: 219, distance: 174.7
click at [371, 119] on span "Next" at bounding box center [365, 115] width 20 height 21
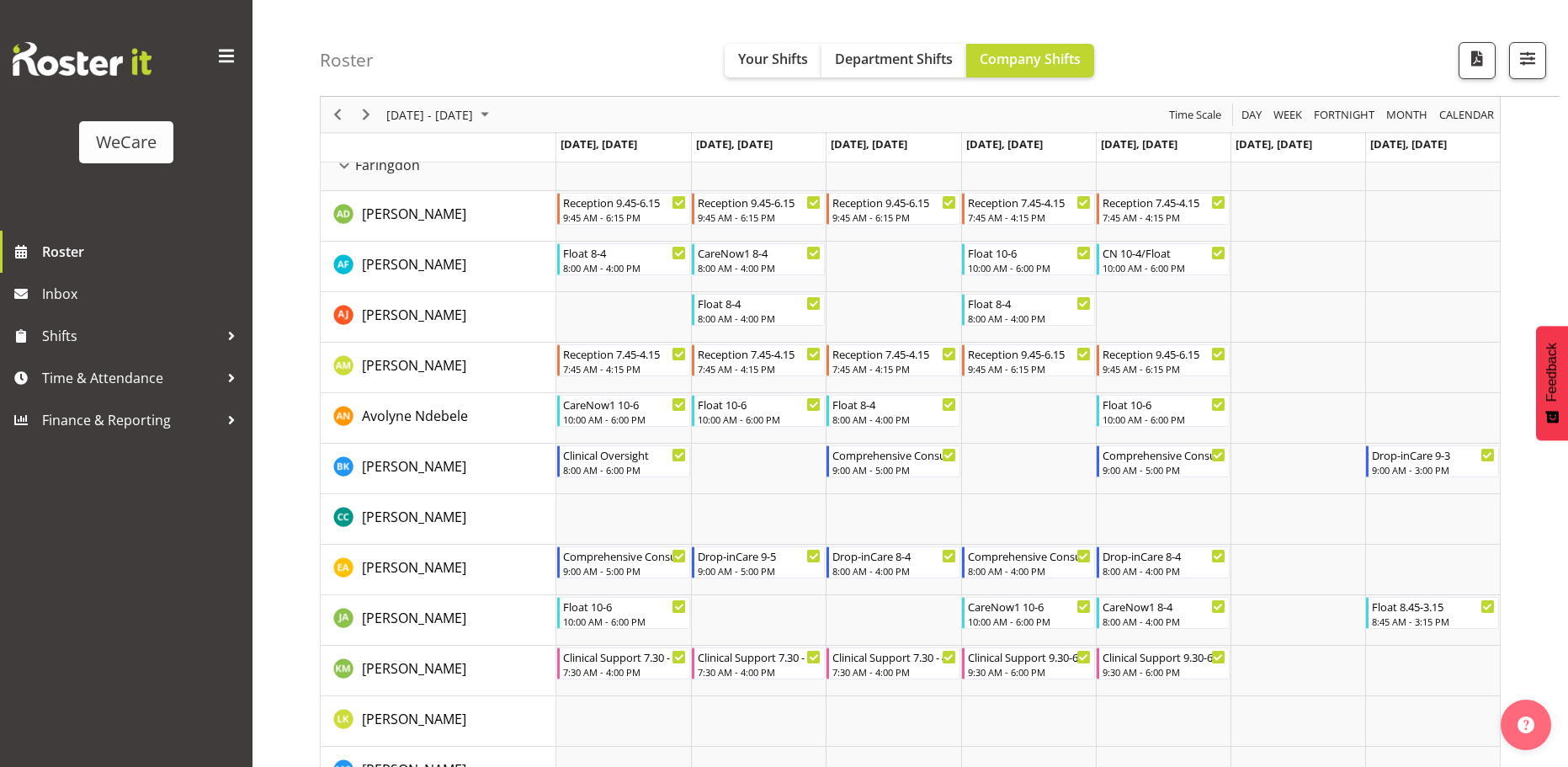
scroll to position [252, 0]
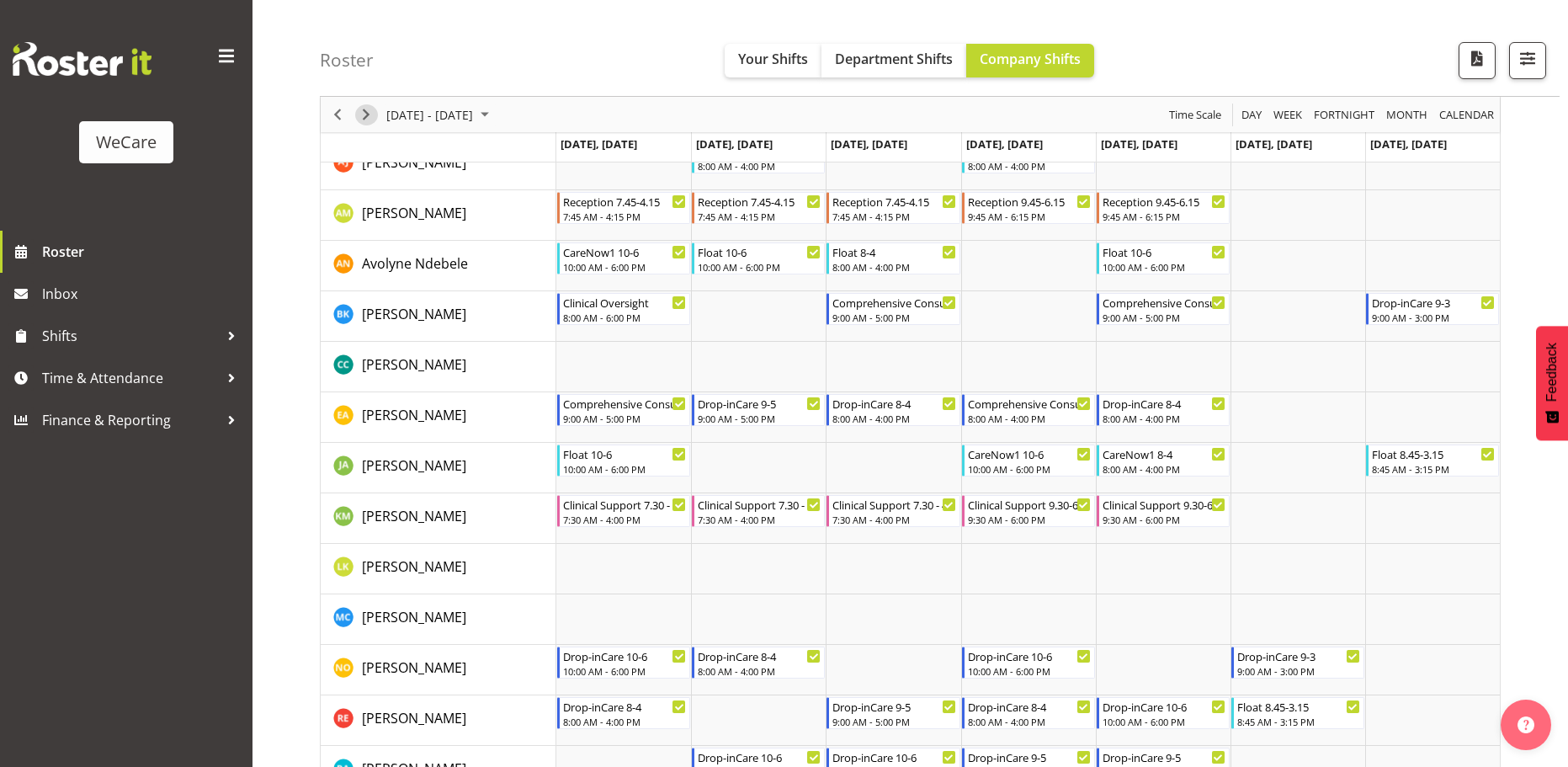
click at [363, 117] on span "Next" at bounding box center [365, 115] width 20 height 21
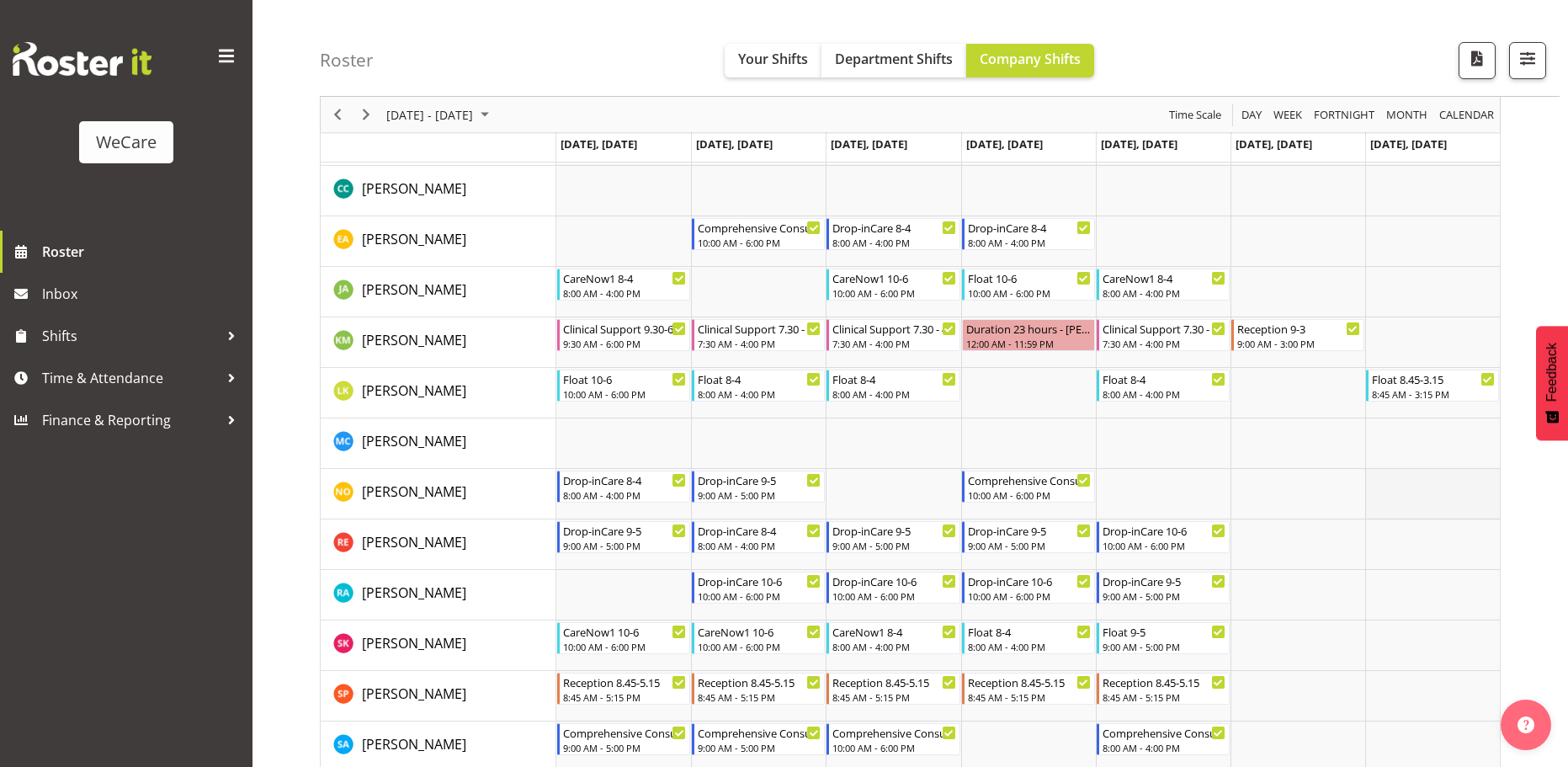
scroll to position [598, 0]
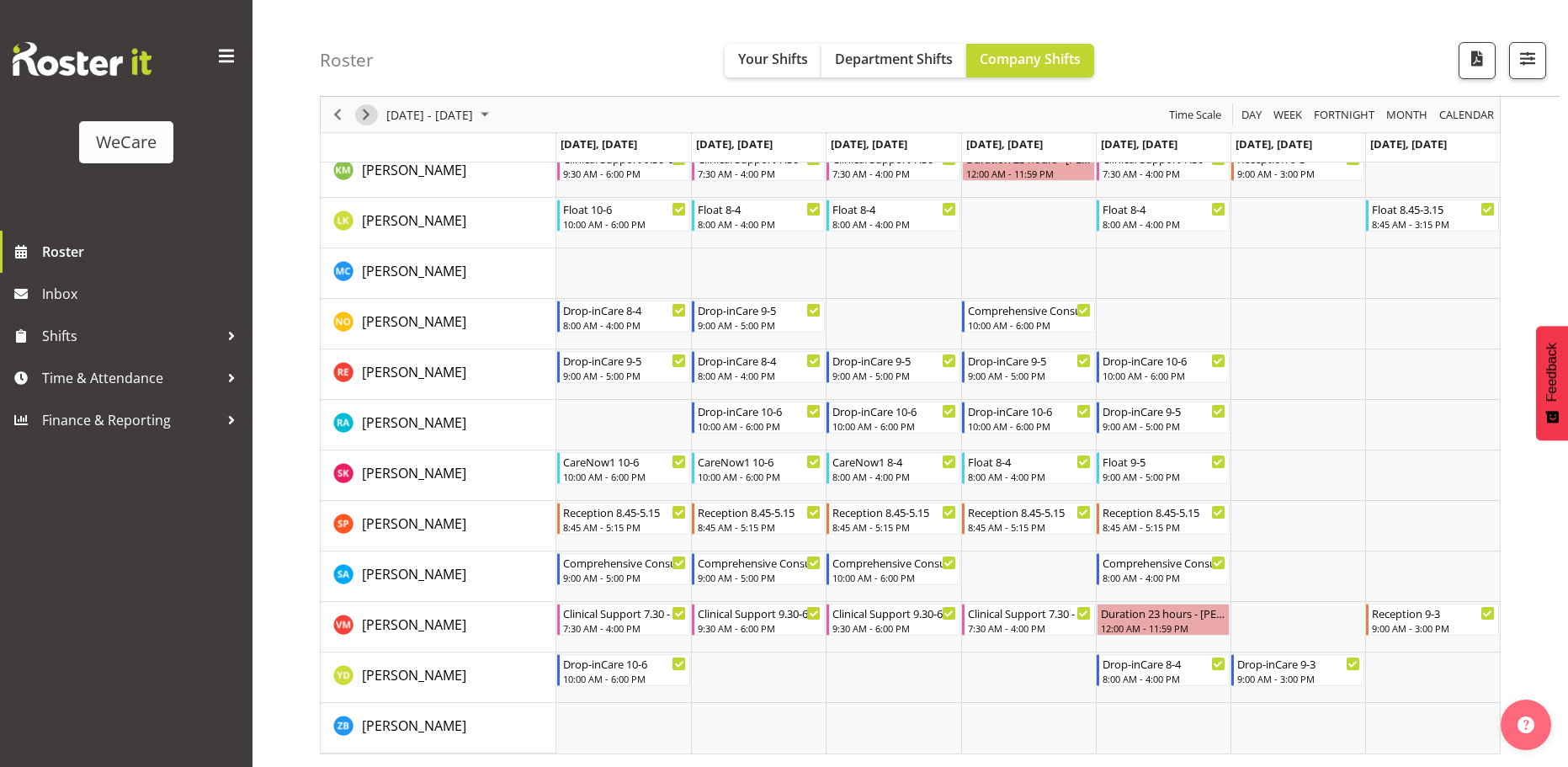
click at [371, 118] on span "Next" at bounding box center [365, 115] width 20 height 21
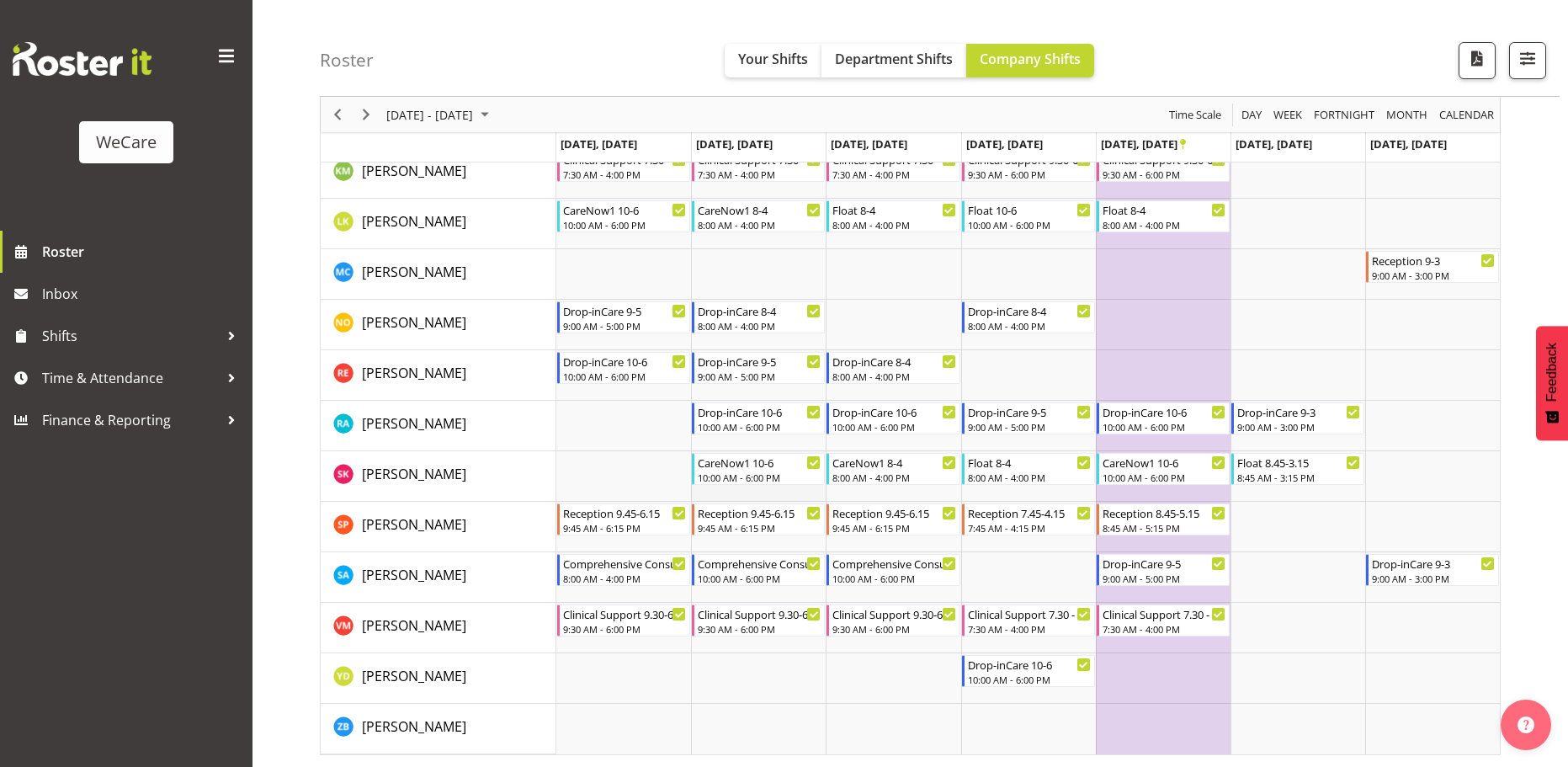
scroll to position [598, 0]
click at [371, 111] on span "Next" at bounding box center [365, 115] width 20 height 21
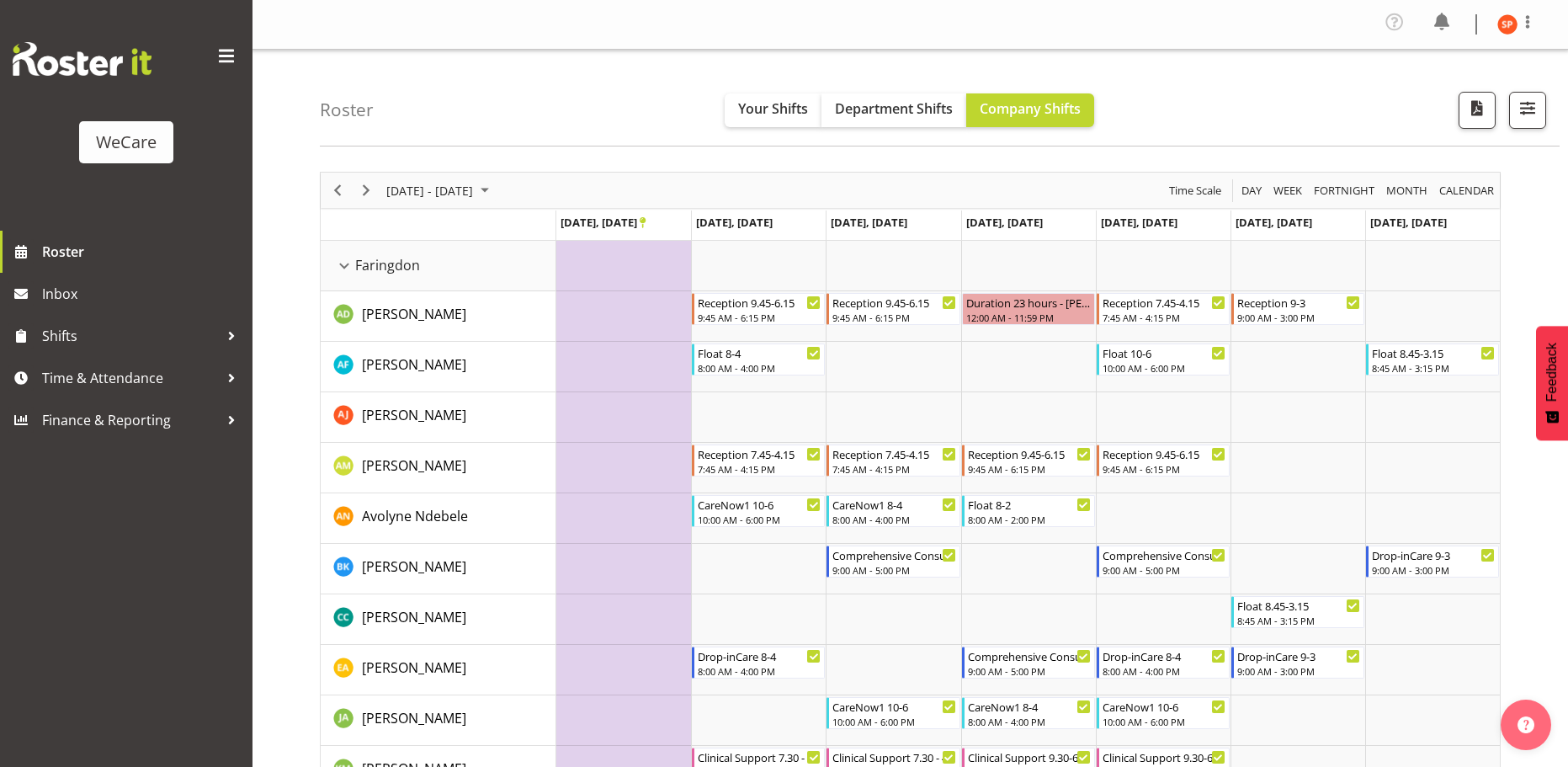
click at [374, 203] on div "Timeline Week of October 27, 2025" at bounding box center [366, 190] width 28 height 35
